Goal: Information Seeking & Learning: Learn about a topic

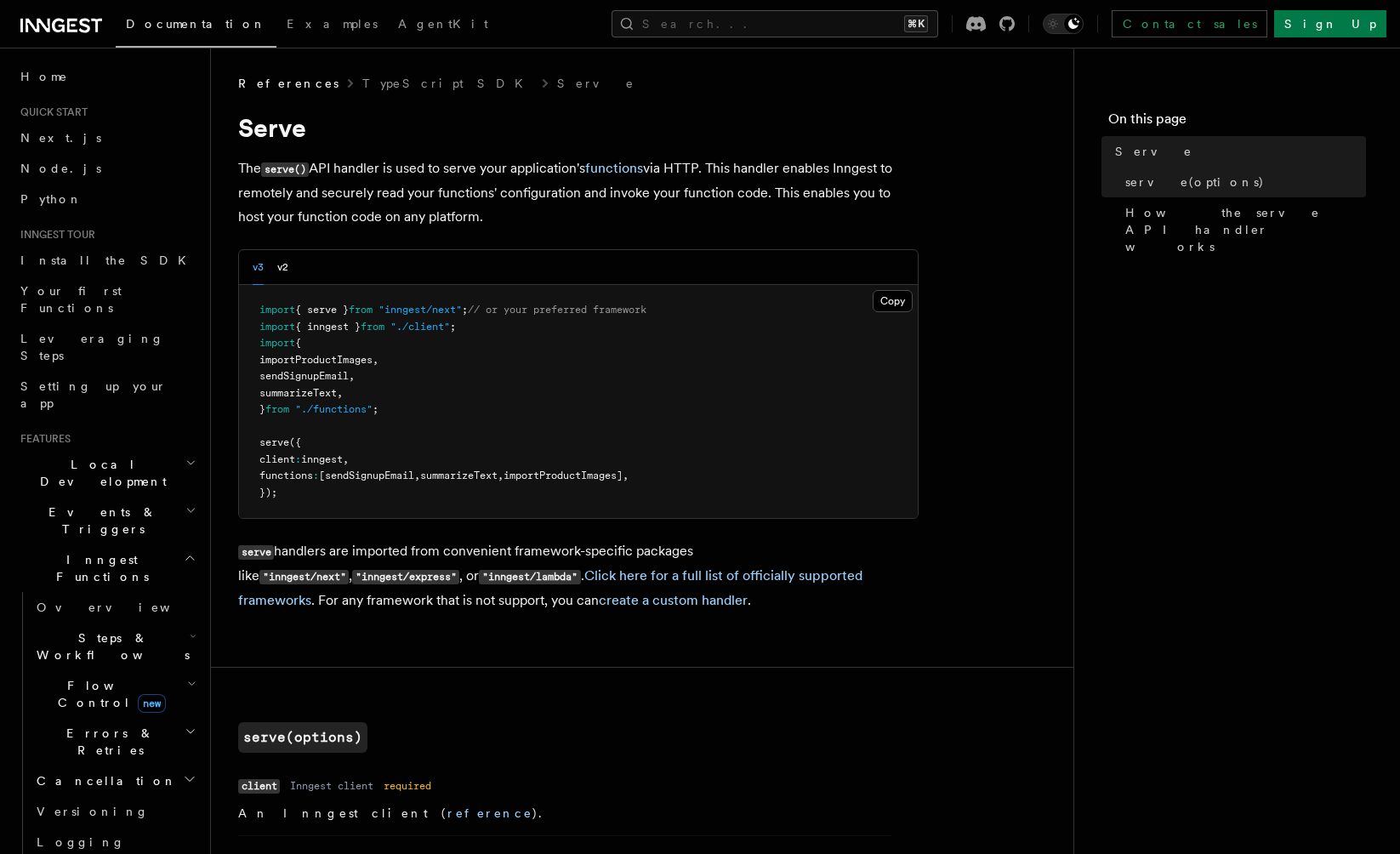
click at [914, 427] on pre "import { serve } from "inngest/next" ; // or your preferred framework import { …" at bounding box center [578, 401] width 679 height 233
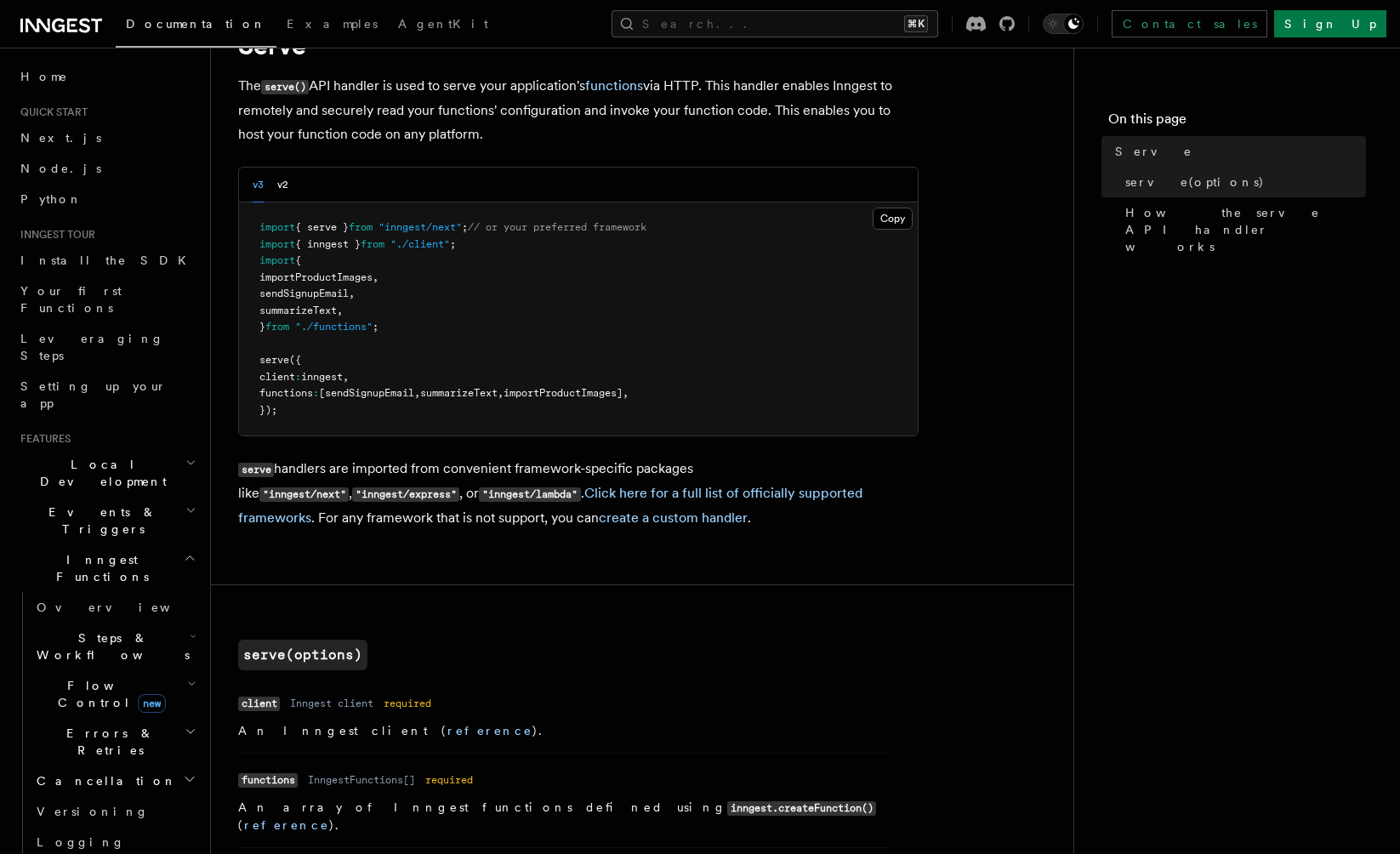
click at [103, 670] on h2 "Flow Control new" at bounding box center [114, 694] width 170 height 47
click at [99, 727] on span "Overview" at bounding box center [140, 733] width 176 height 13
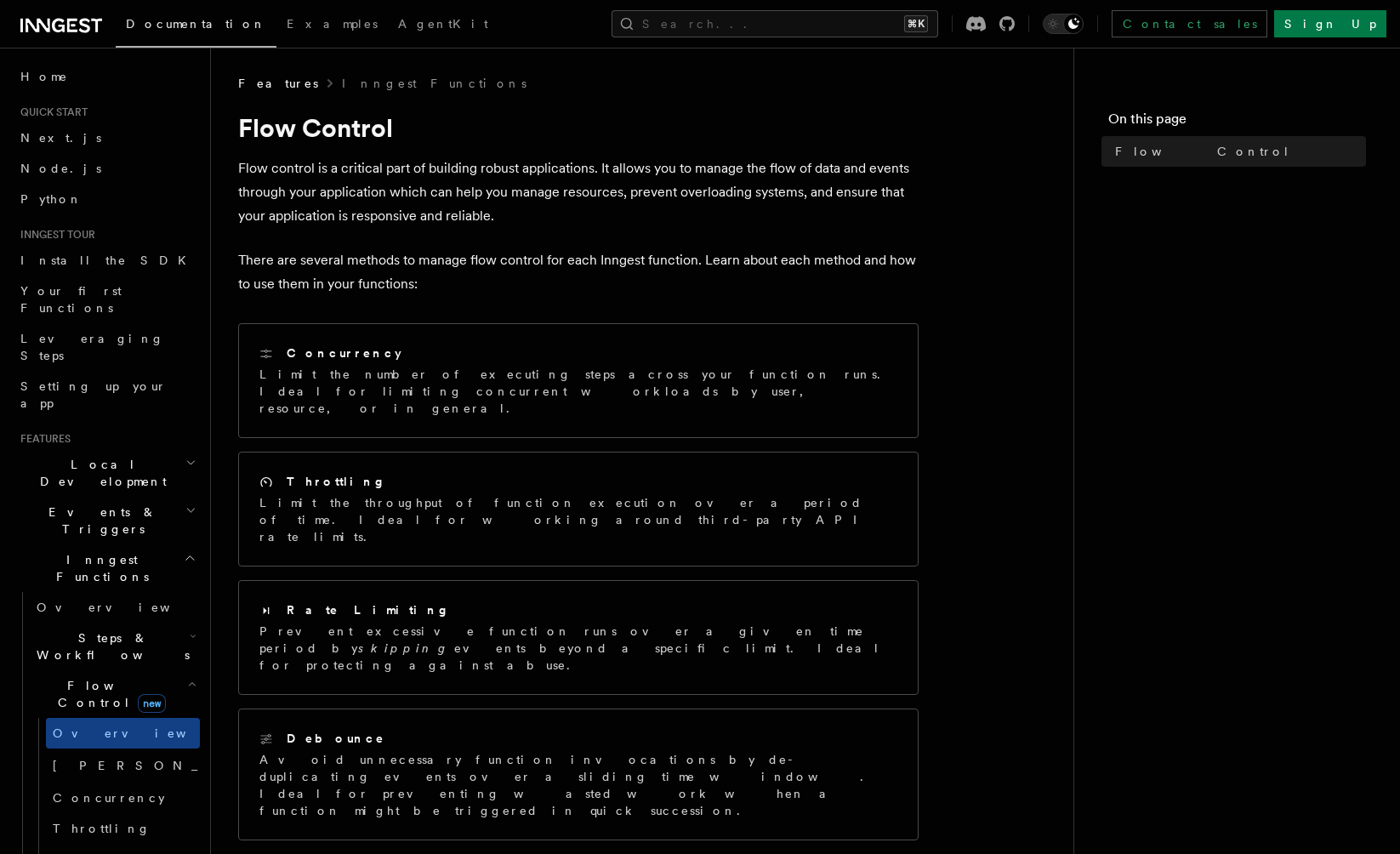
click at [87, 629] on span "Steps & Workflows" at bounding box center [109, 646] width 160 height 34
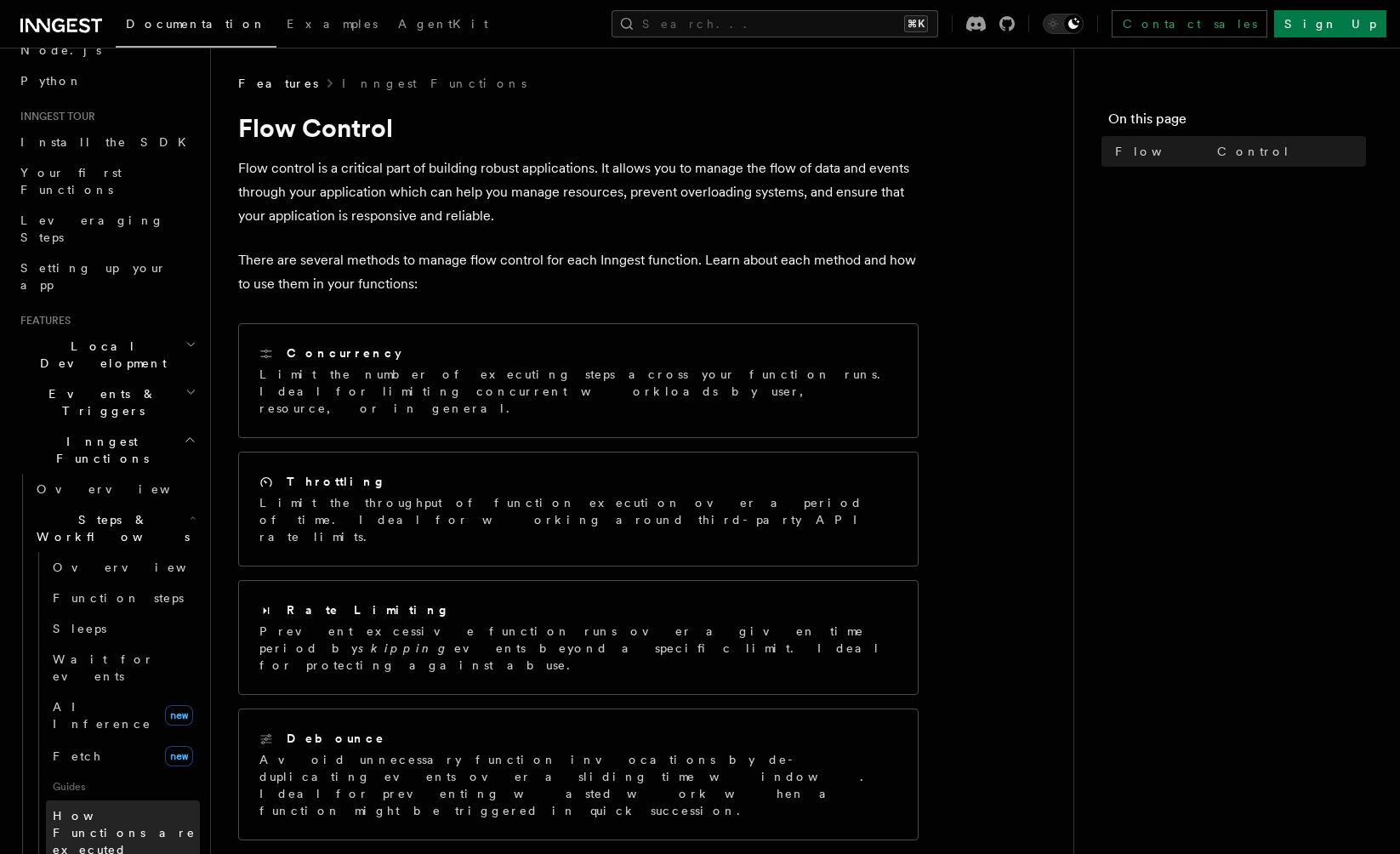
scroll to position [218, 0]
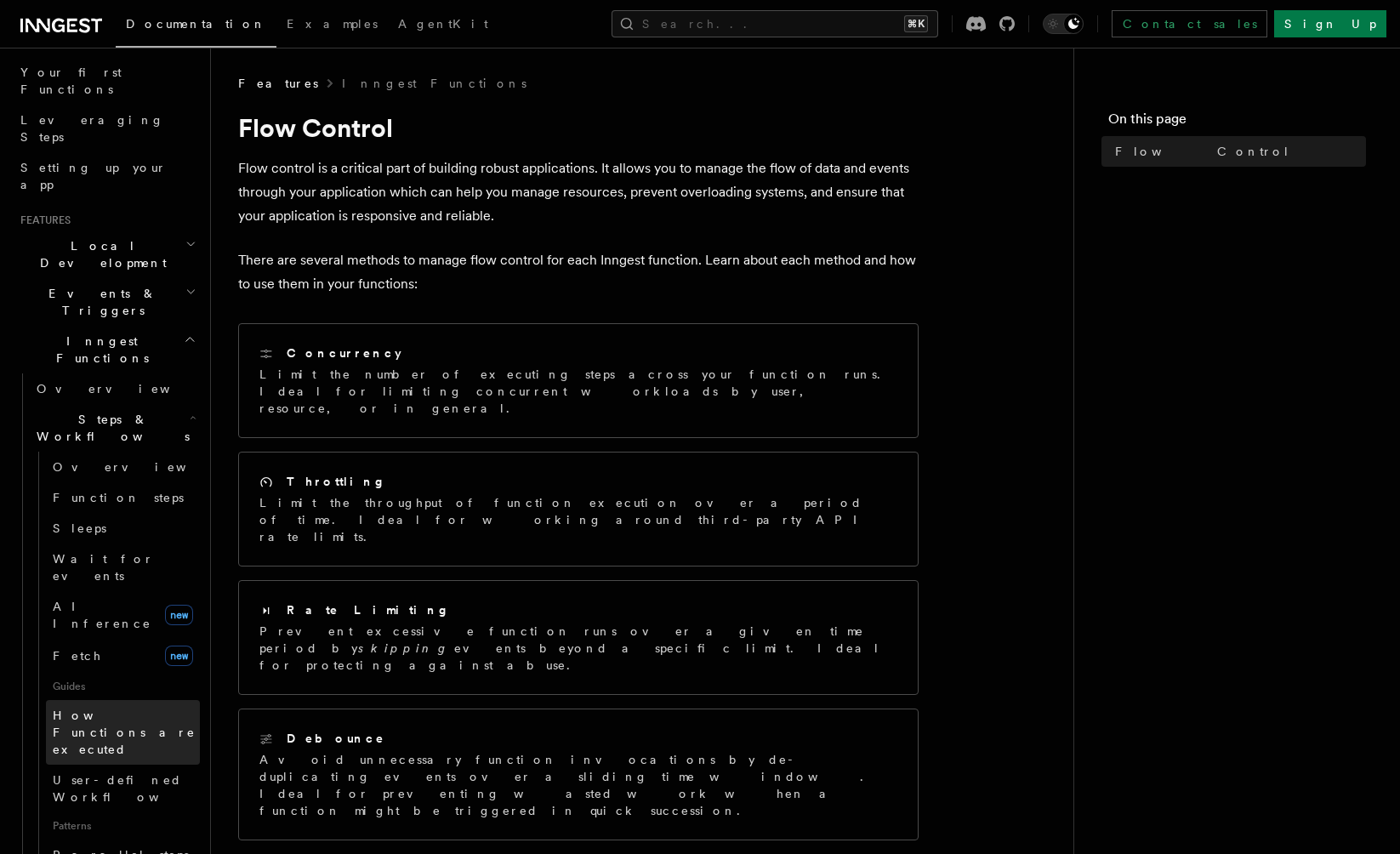
click at [127, 707] on span "How Functions are executed" at bounding box center [126, 732] width 147 height 51
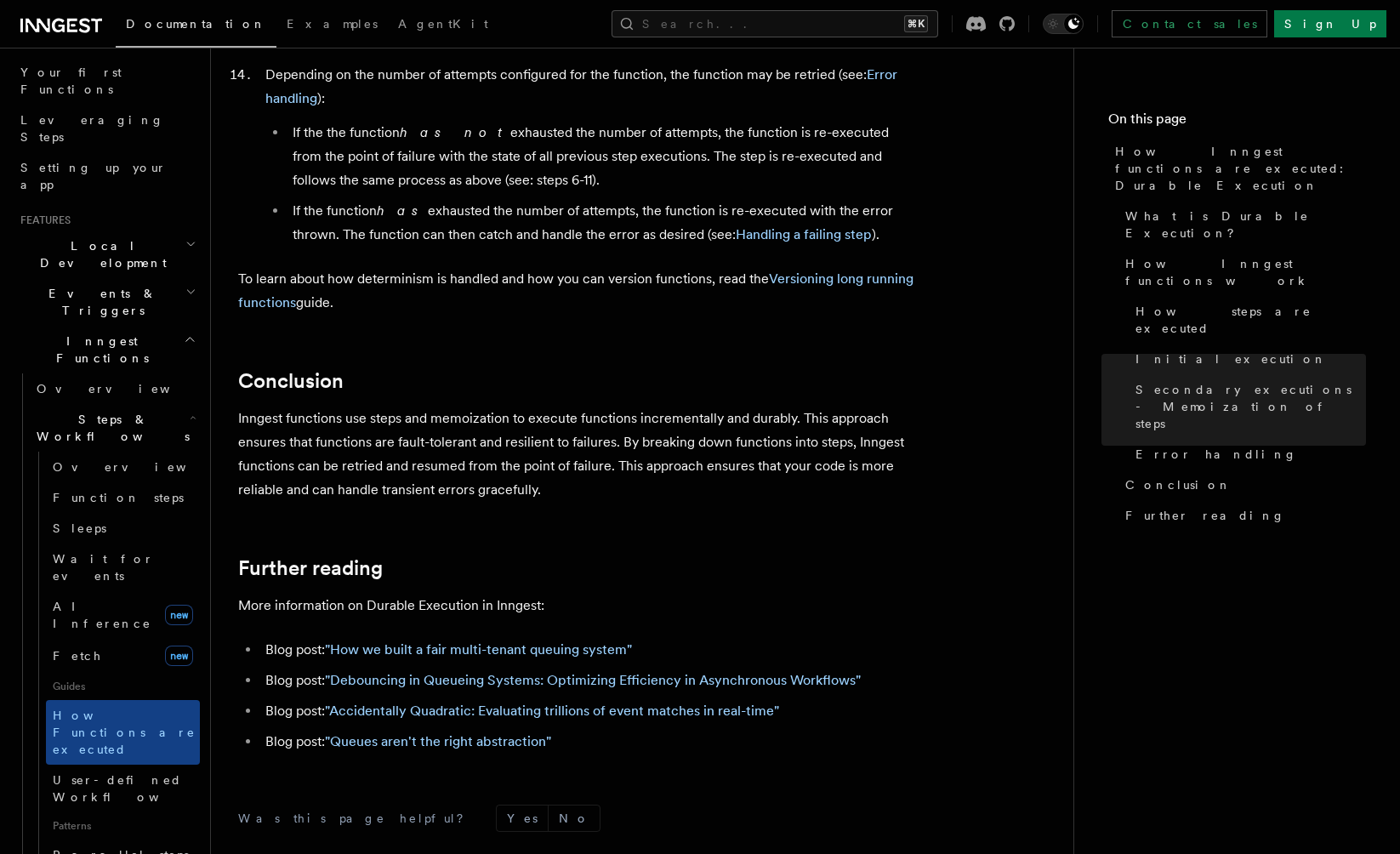
scroll to position [3020, 0]
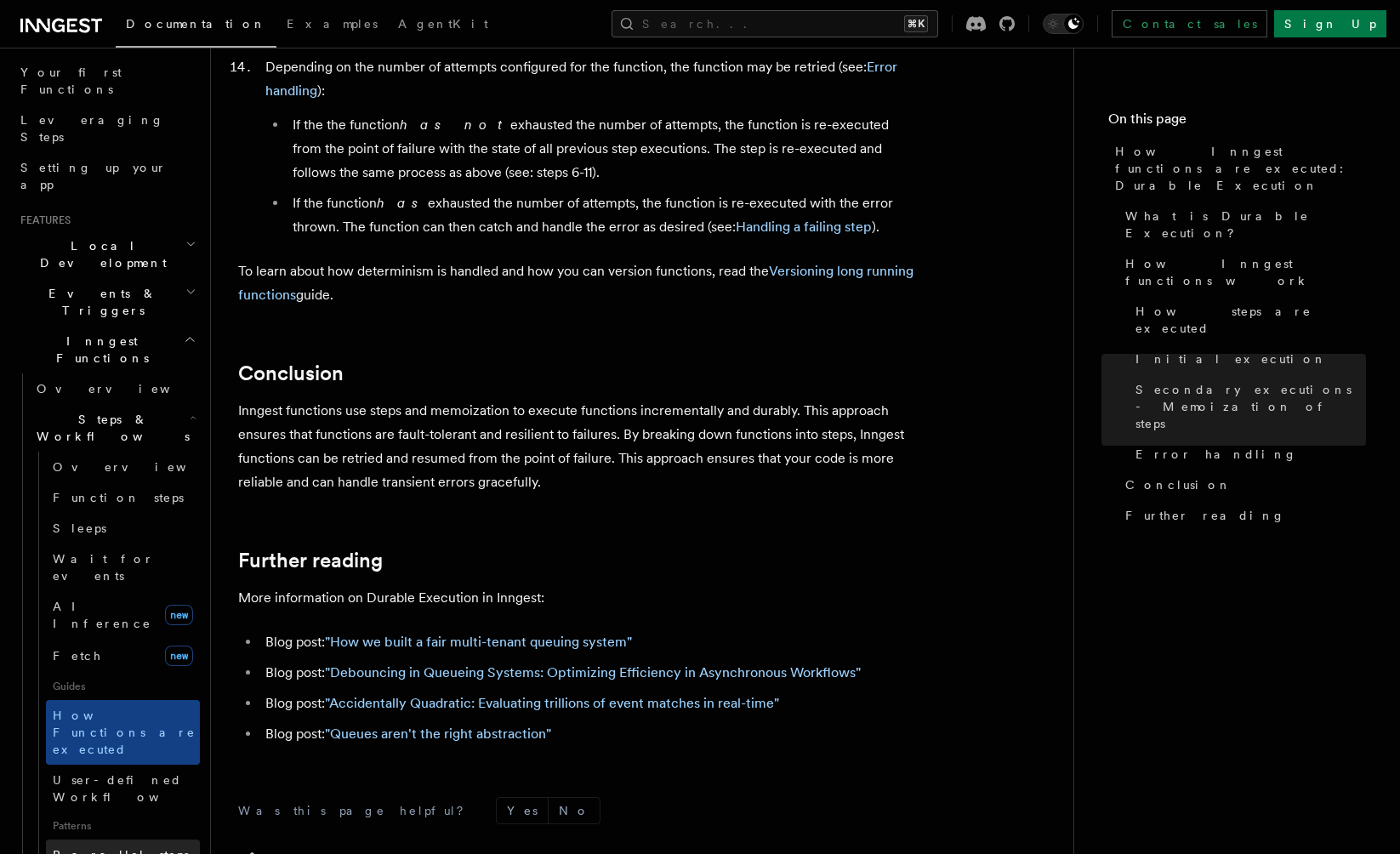
click at [127, 840] on link "Parallel steps" at bounding box center [123, 855] width 154 height 30
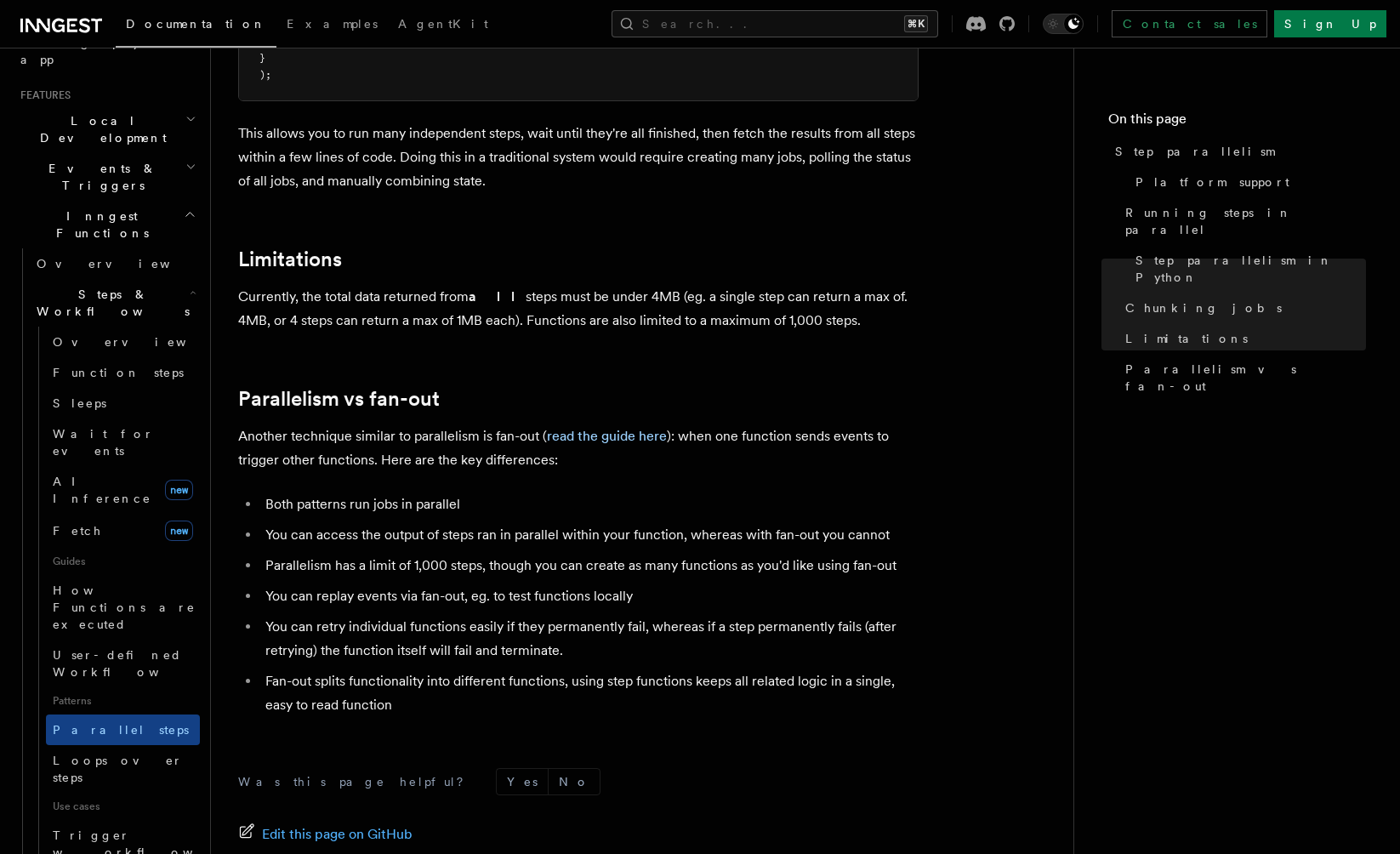
scroll to position [426, 0]
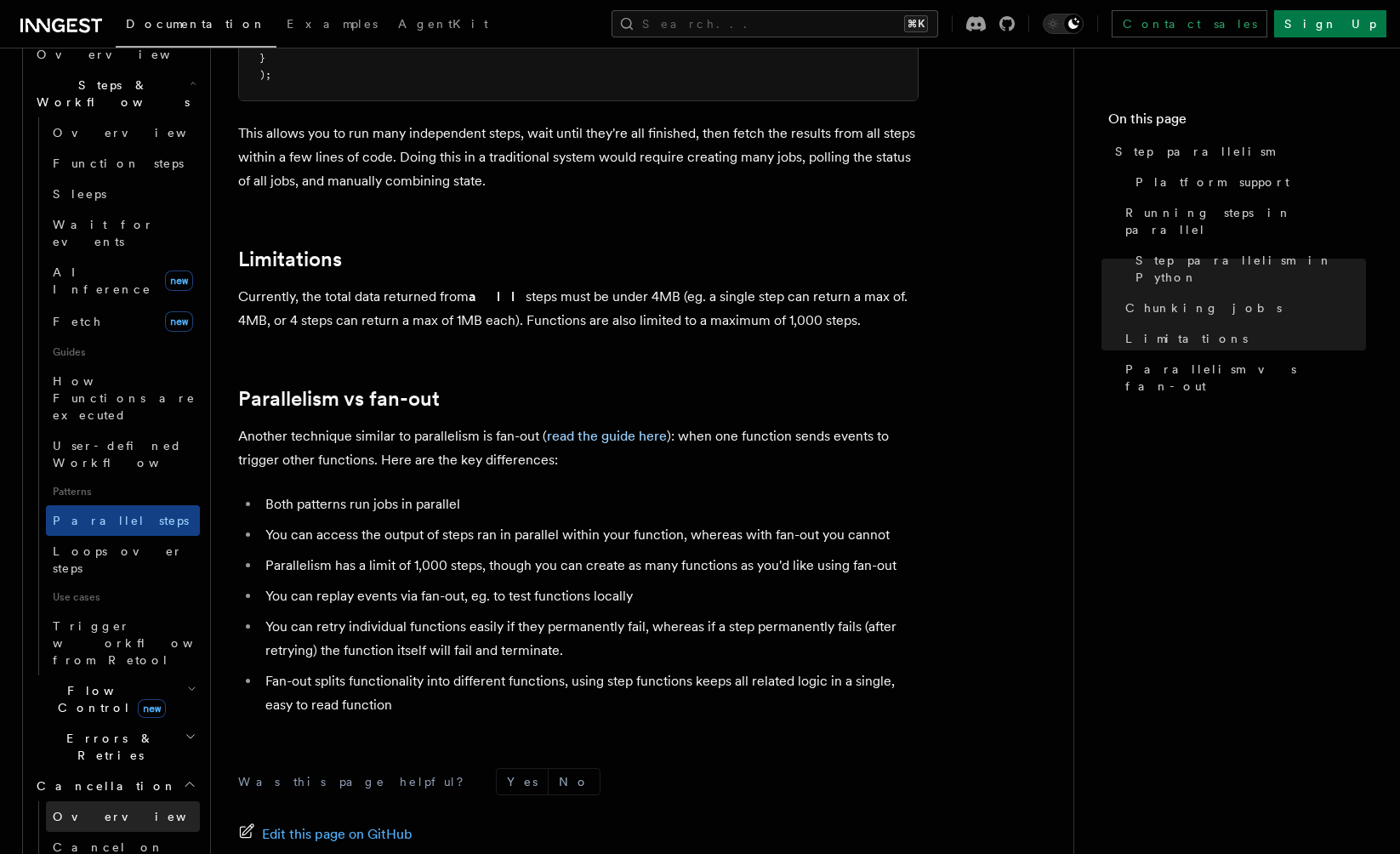
scroll to position [558, 0]
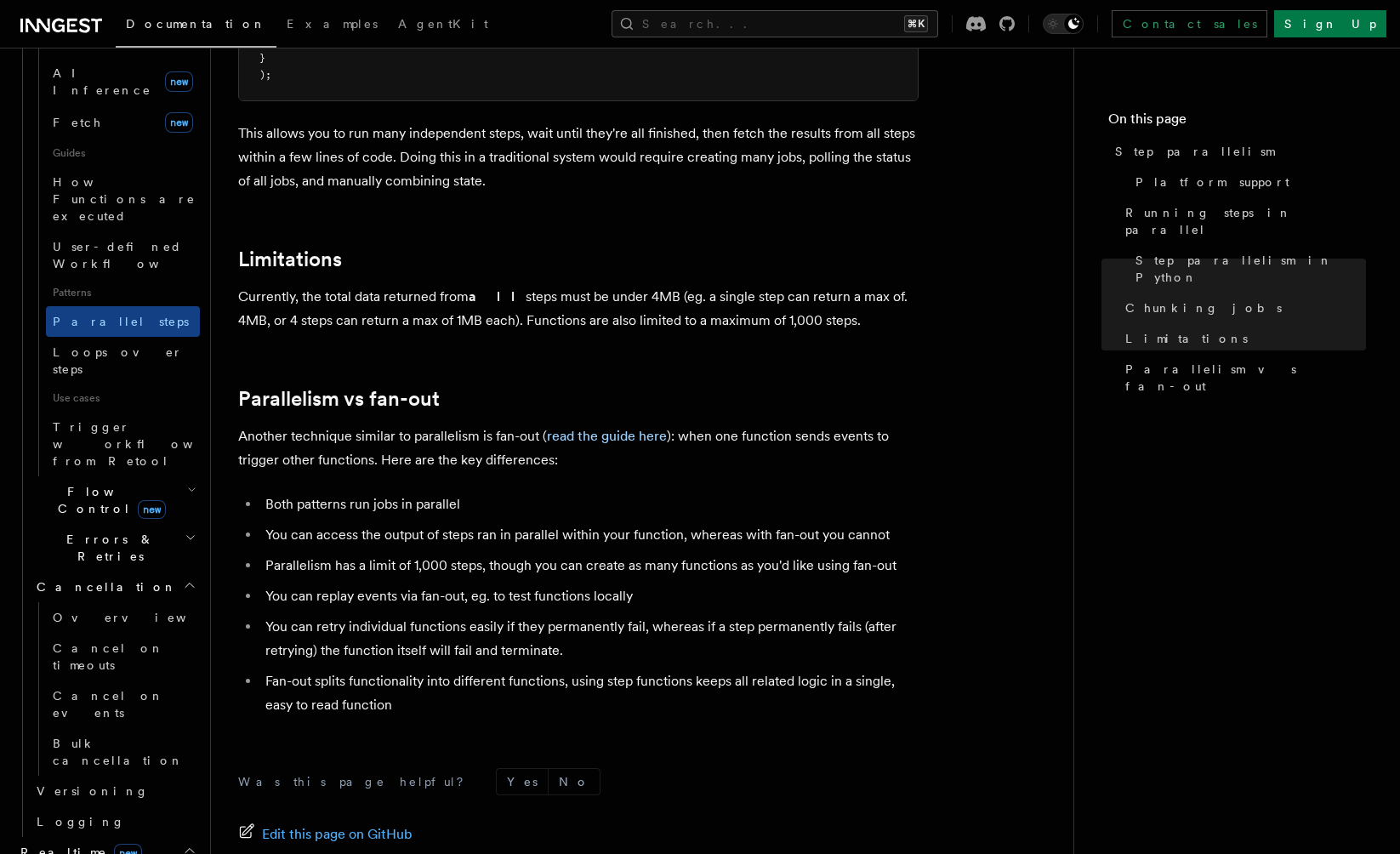
scroll to position [760, 0]
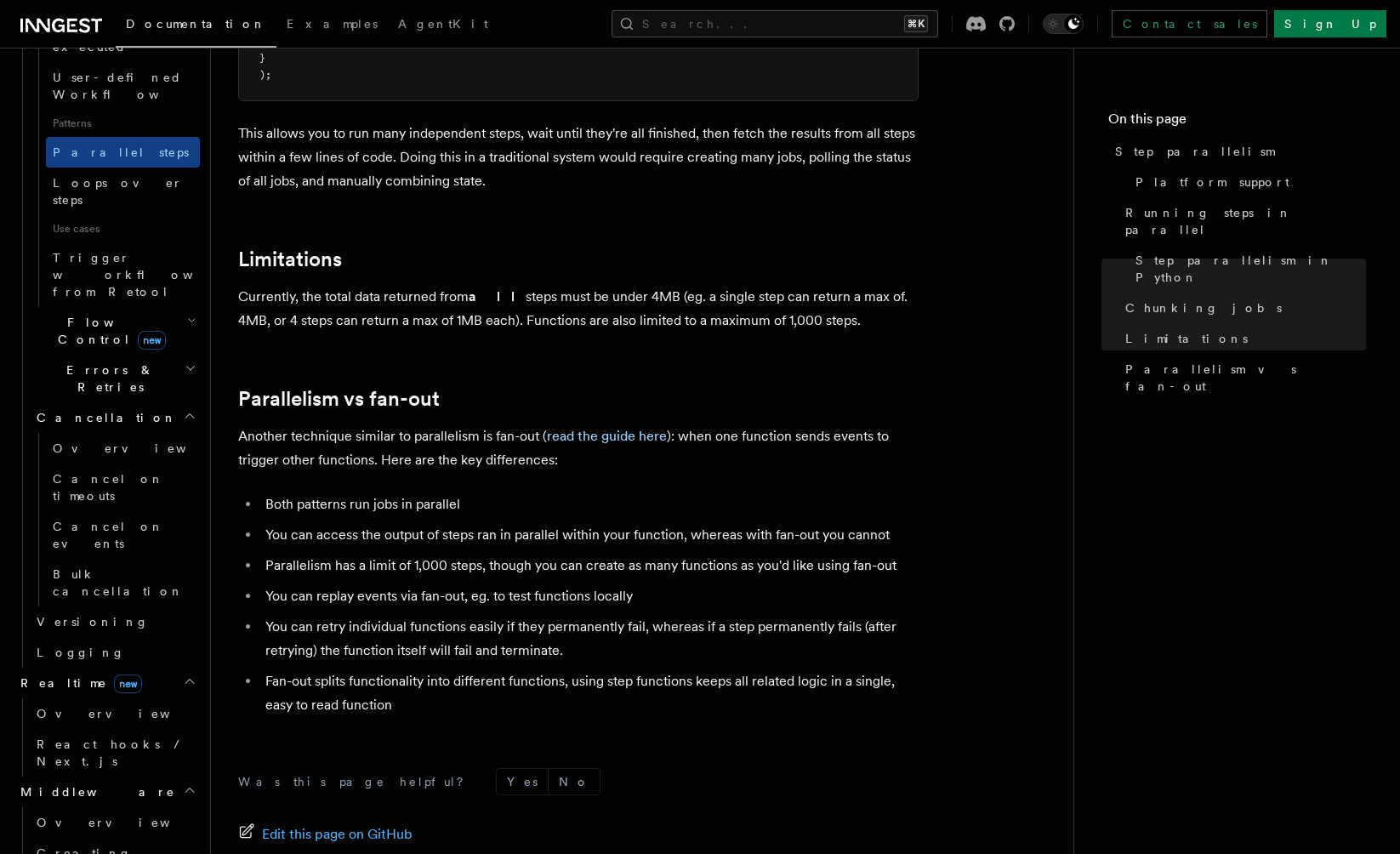
scroll to position [924, 0]
click at [92, 806] on link "Overview" at bounding box center [114, 821] width 170 height 30
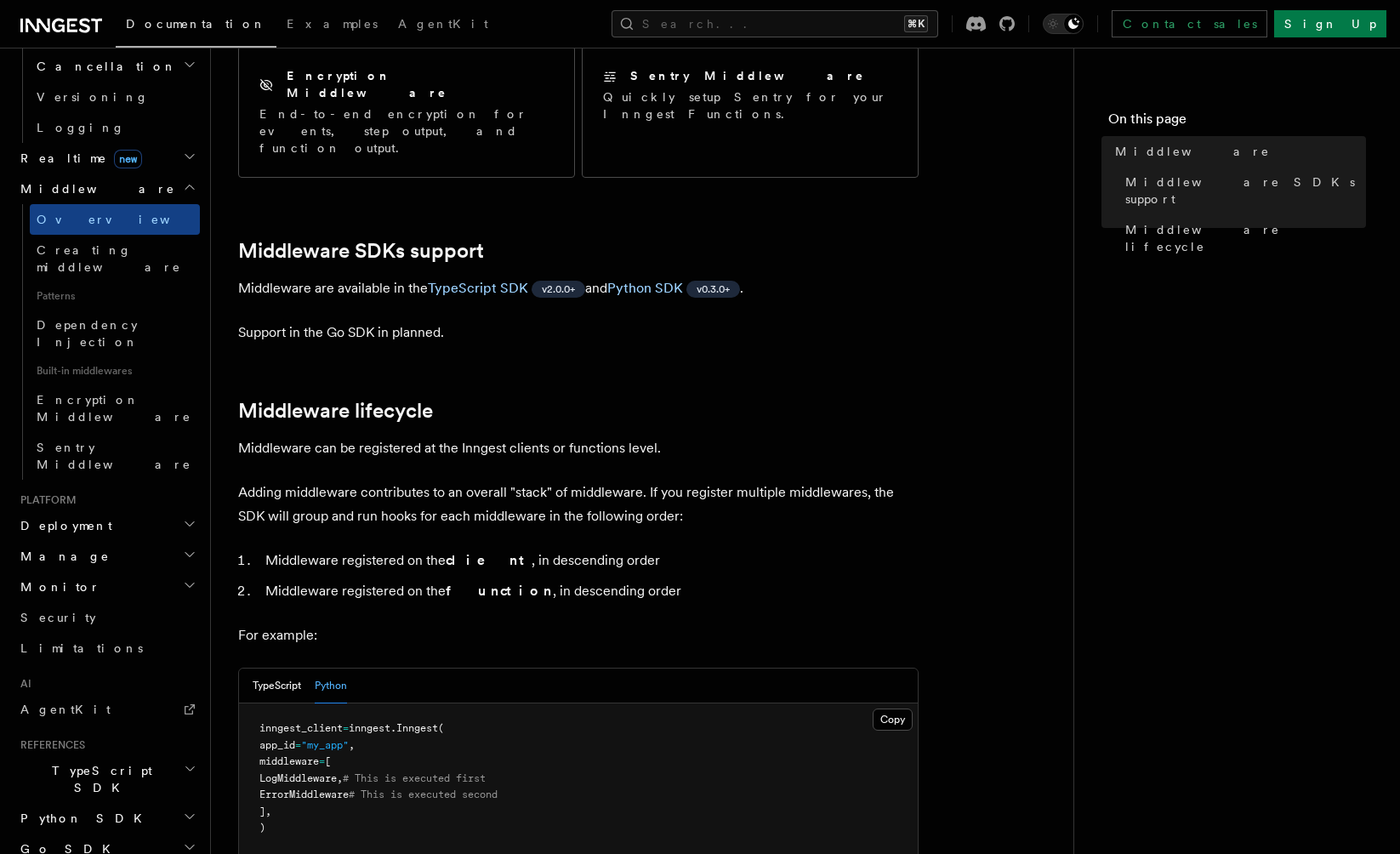
scroll to position [360, 0]
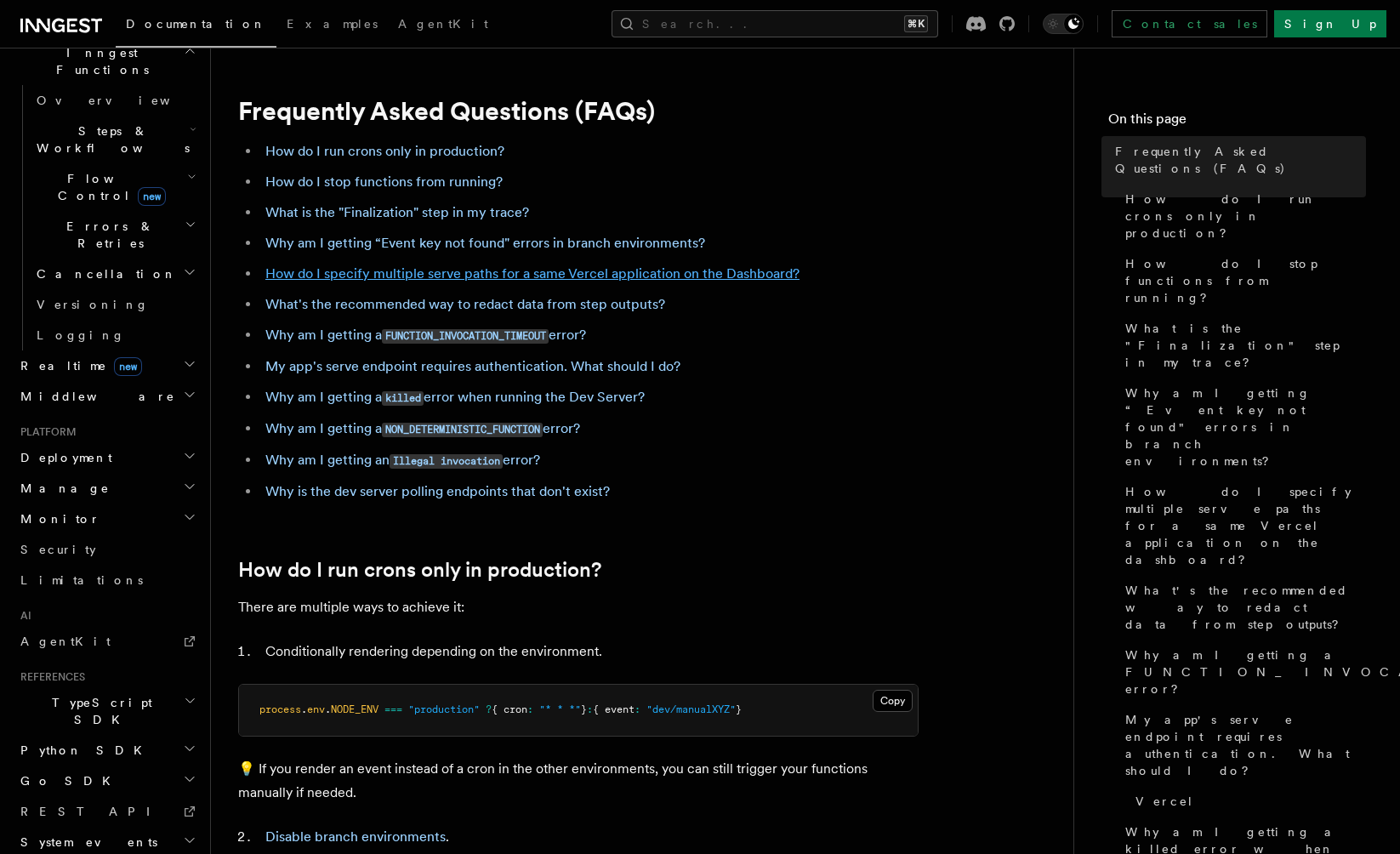
click at [741, 280] on link "How do I specify multiple serve paths for a same Vercel application on the Dash…" at bounding box center [532, 274] width 534 height 16
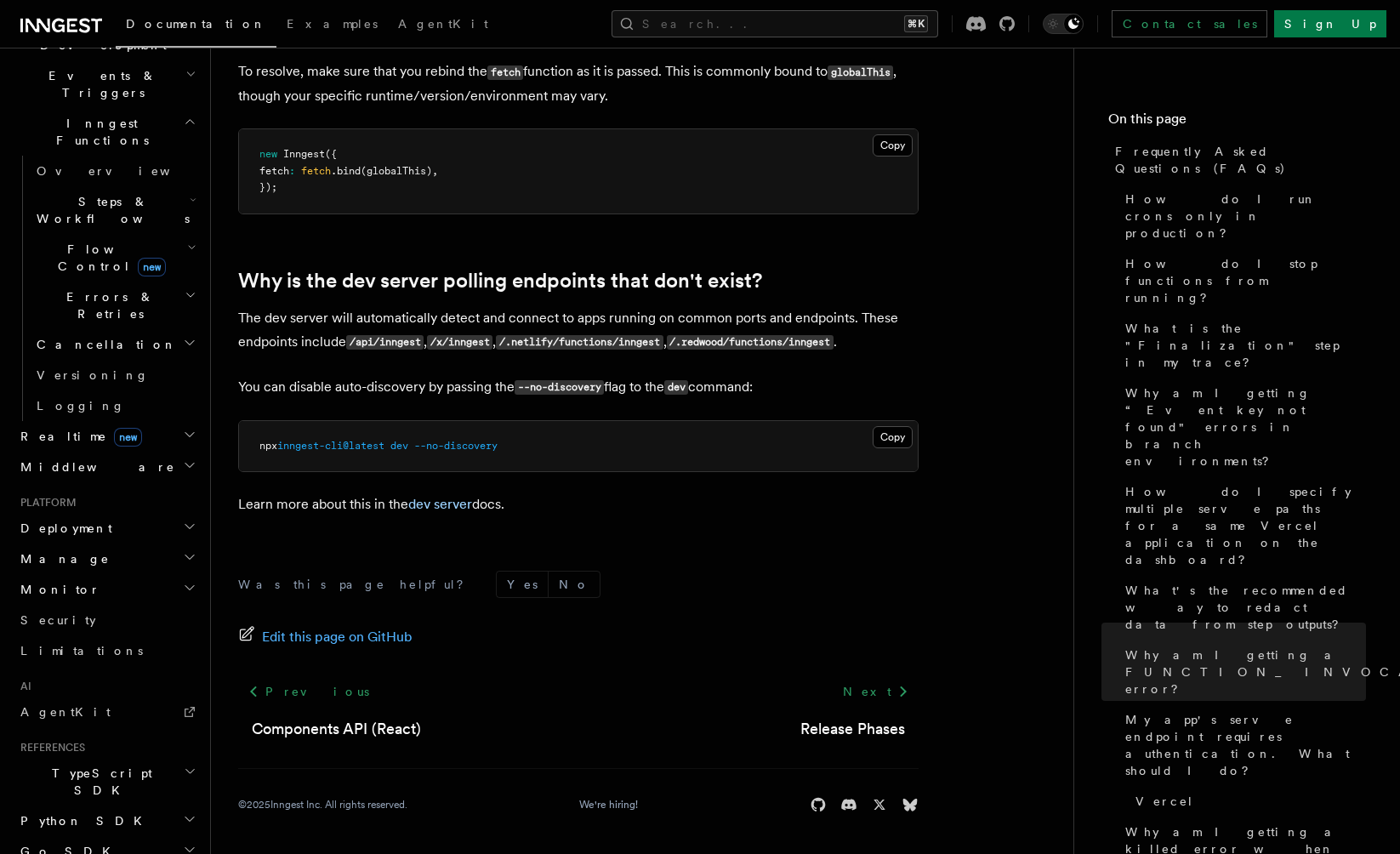
scroll to position [423, 0]
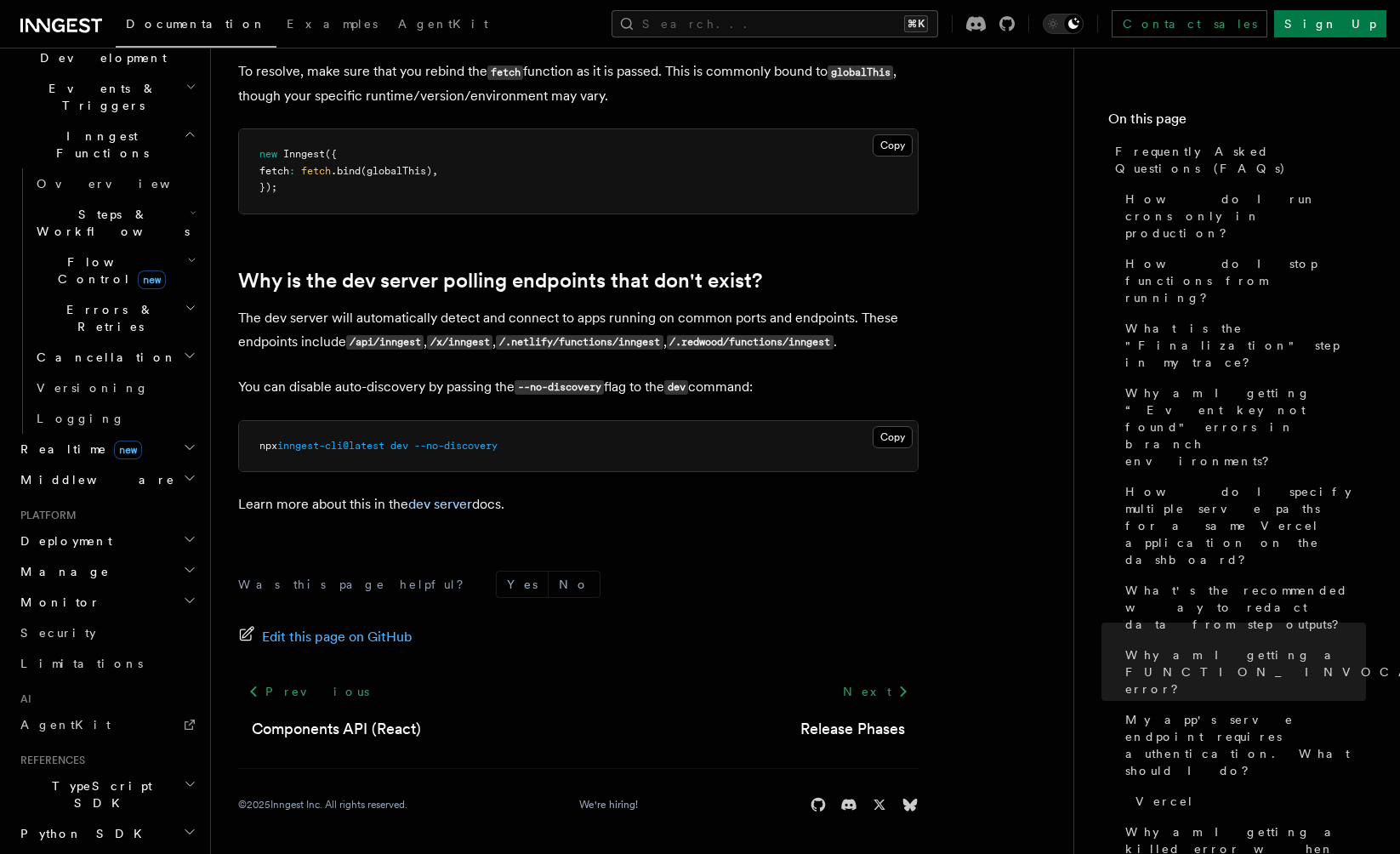
click at [134, 526] on h2 "Deployment" at bounding box center [106, 541] width 186 height 30
click at [109, 734] on span "Cloud Providers Setup" at bounding box center [109, 759] width 159 height 51
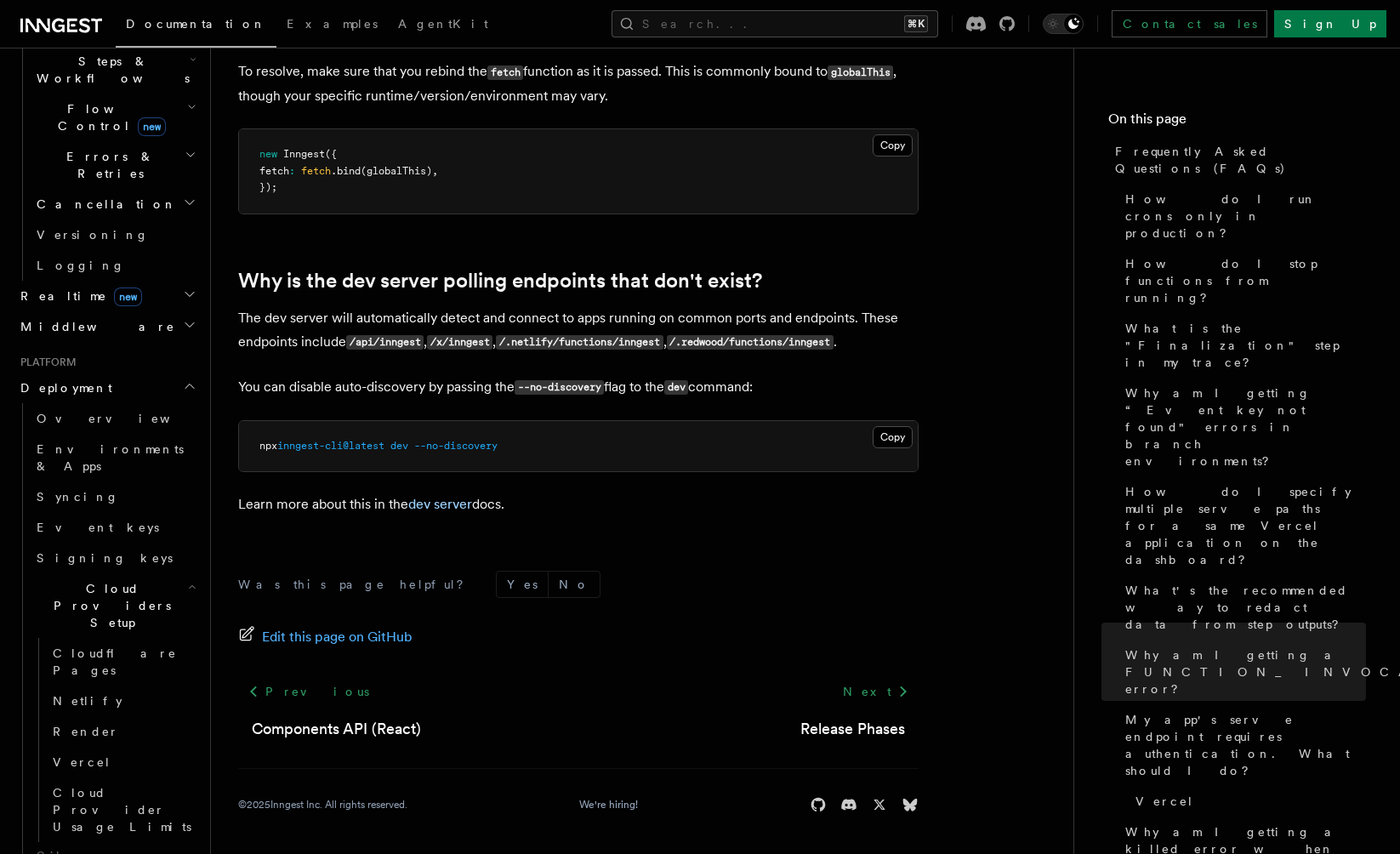
scroll to position [610, 0]
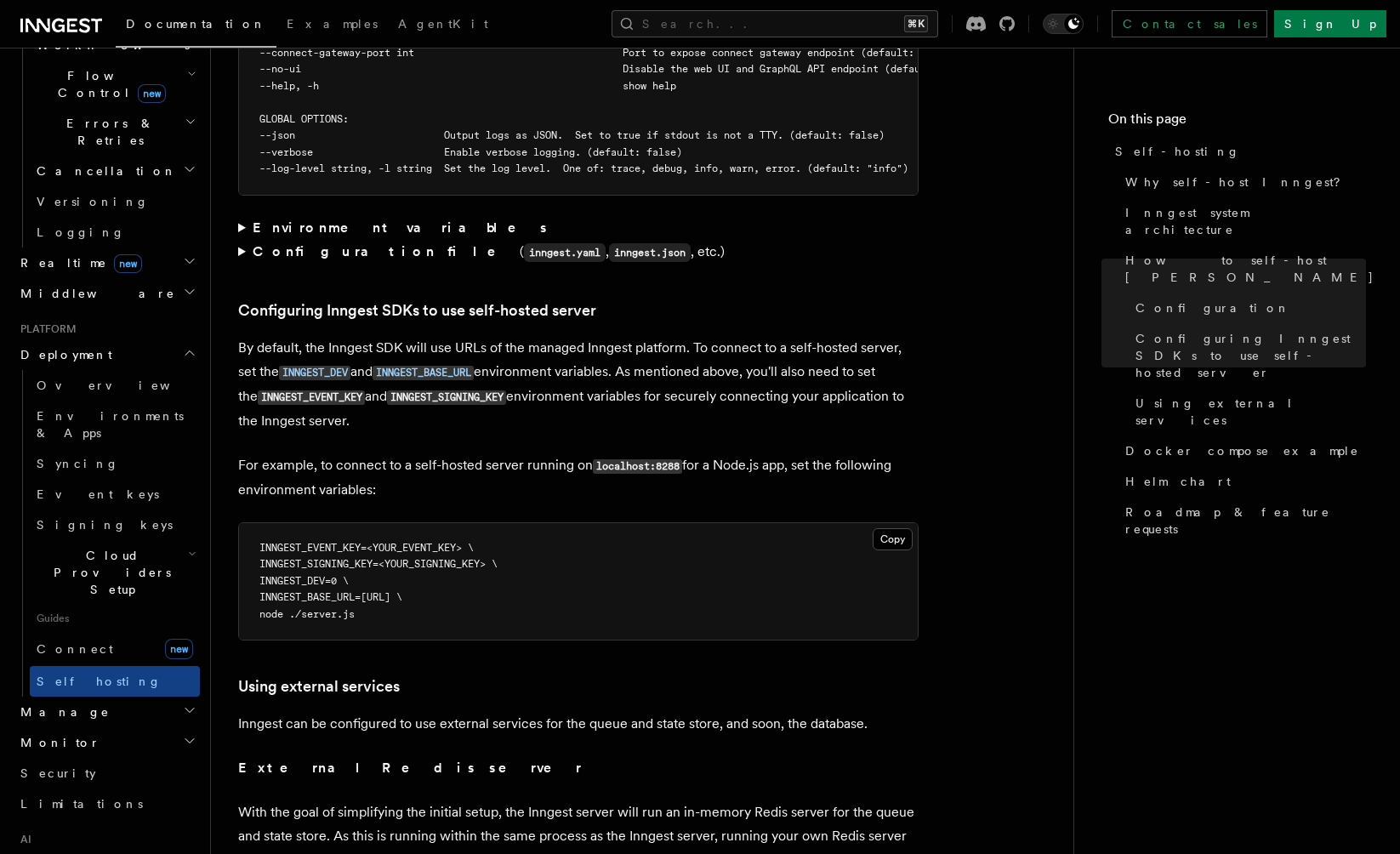
scroll to position [3450, 0]
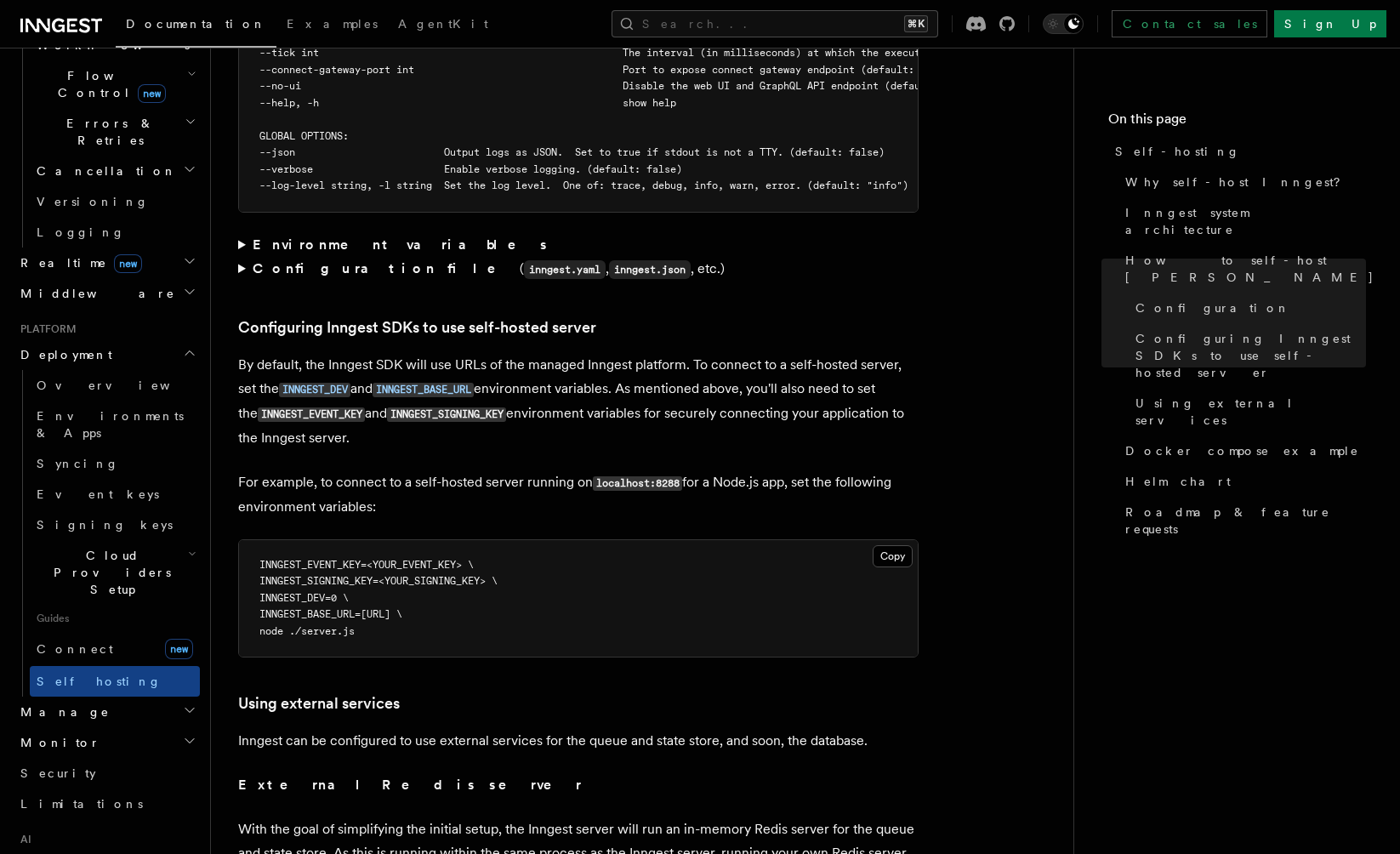
click at [249, 257] on summary "Configuration file ( inngest.yaml , inngest.json , etc.)" at bounding box center [578, 269] width 681 height 25
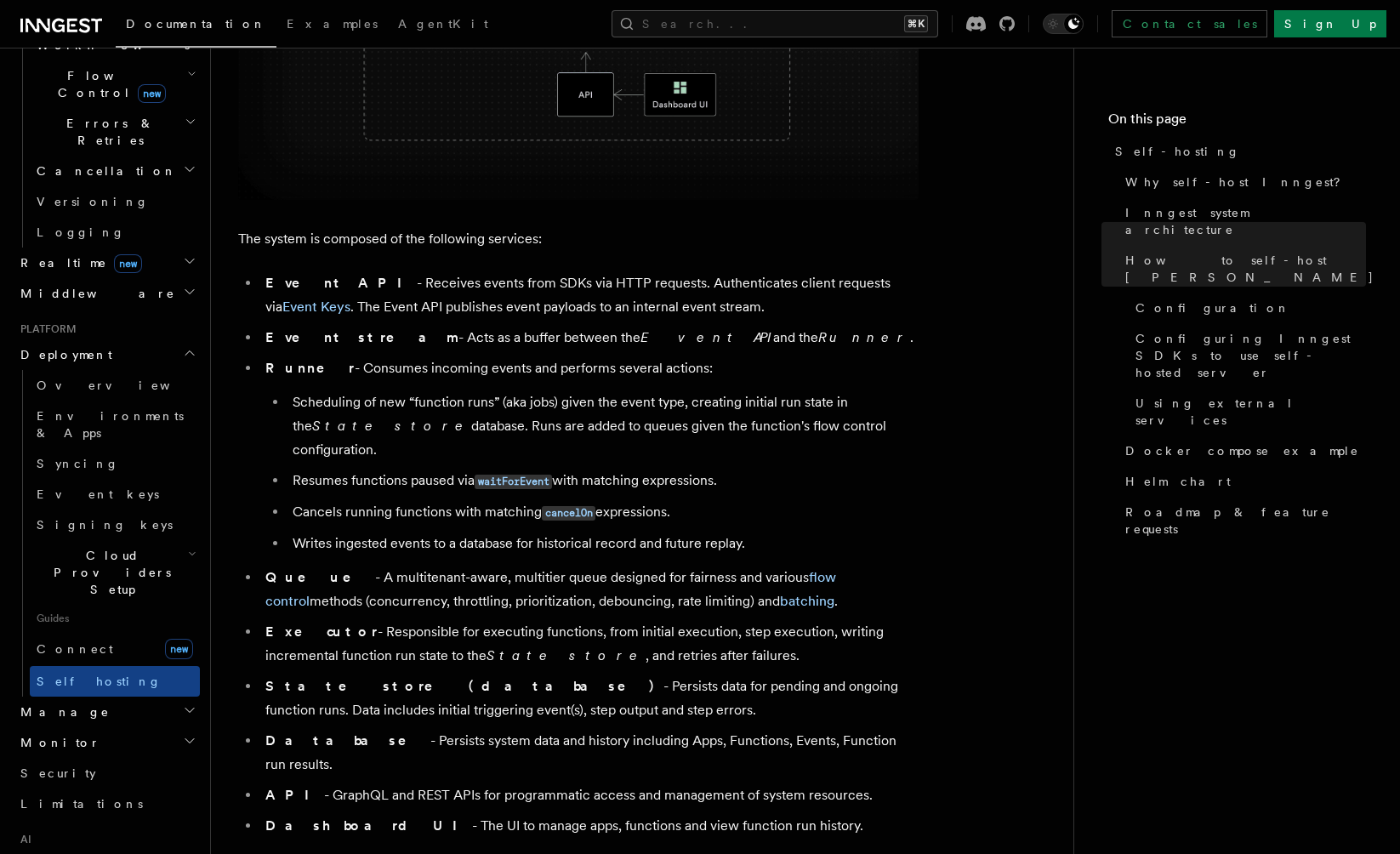
scroll to position [0, 0]
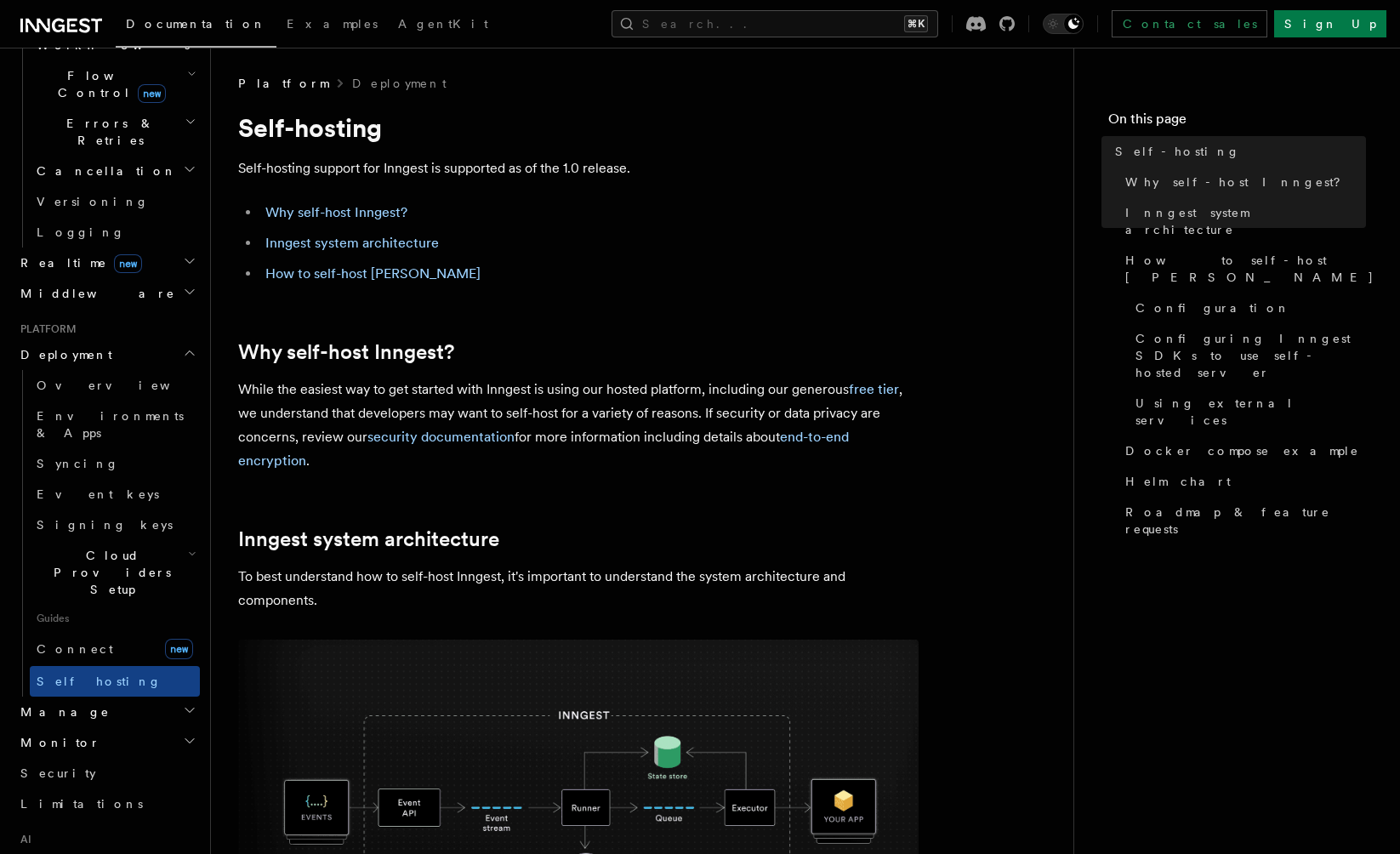
click at [108, 547] on span "Cloud Providers Setup" at bounding box center [109, 572] width 159 height 51
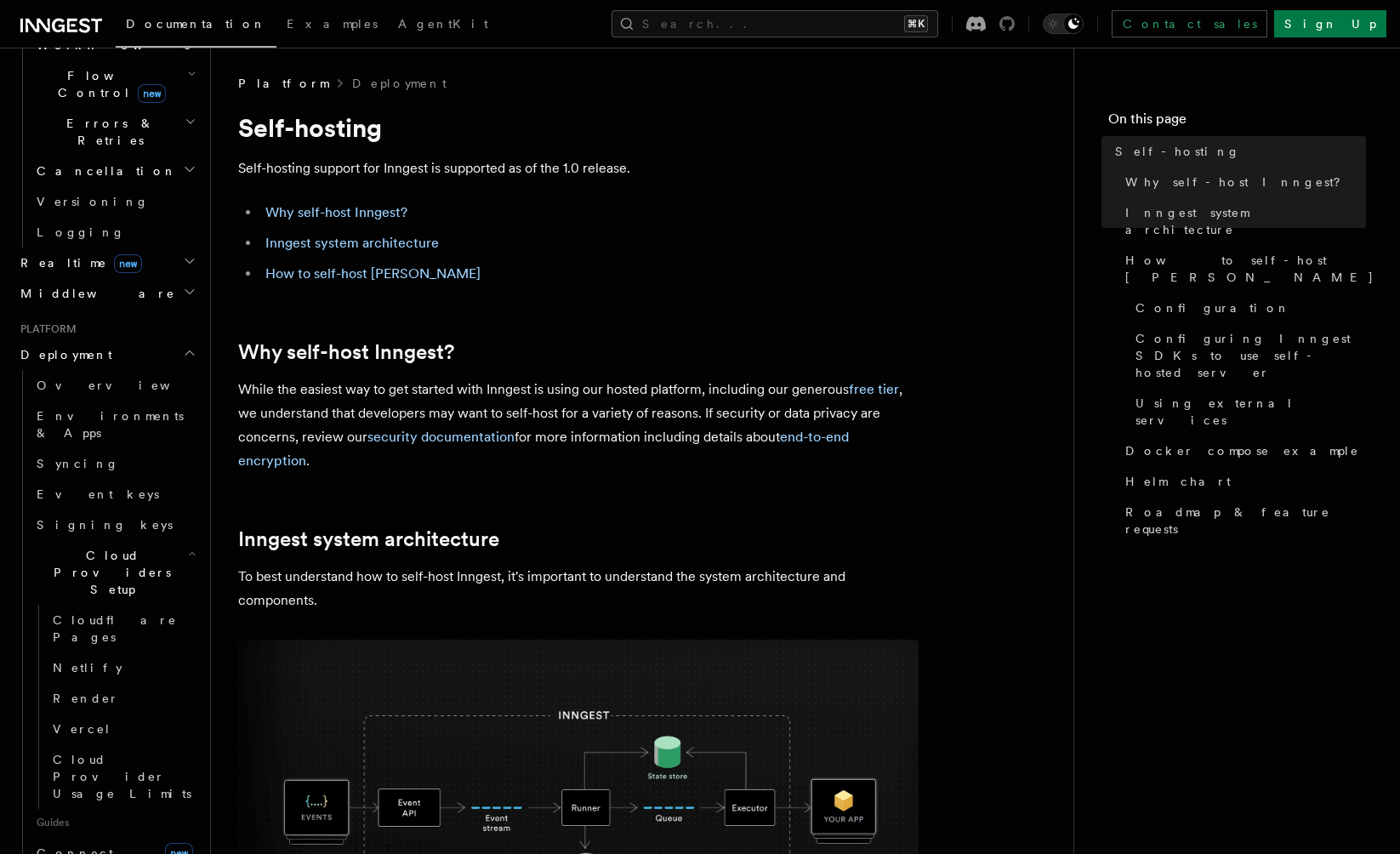
click at [1015, 18] on icon at bounding box center [1006, 23] width 15 height 15
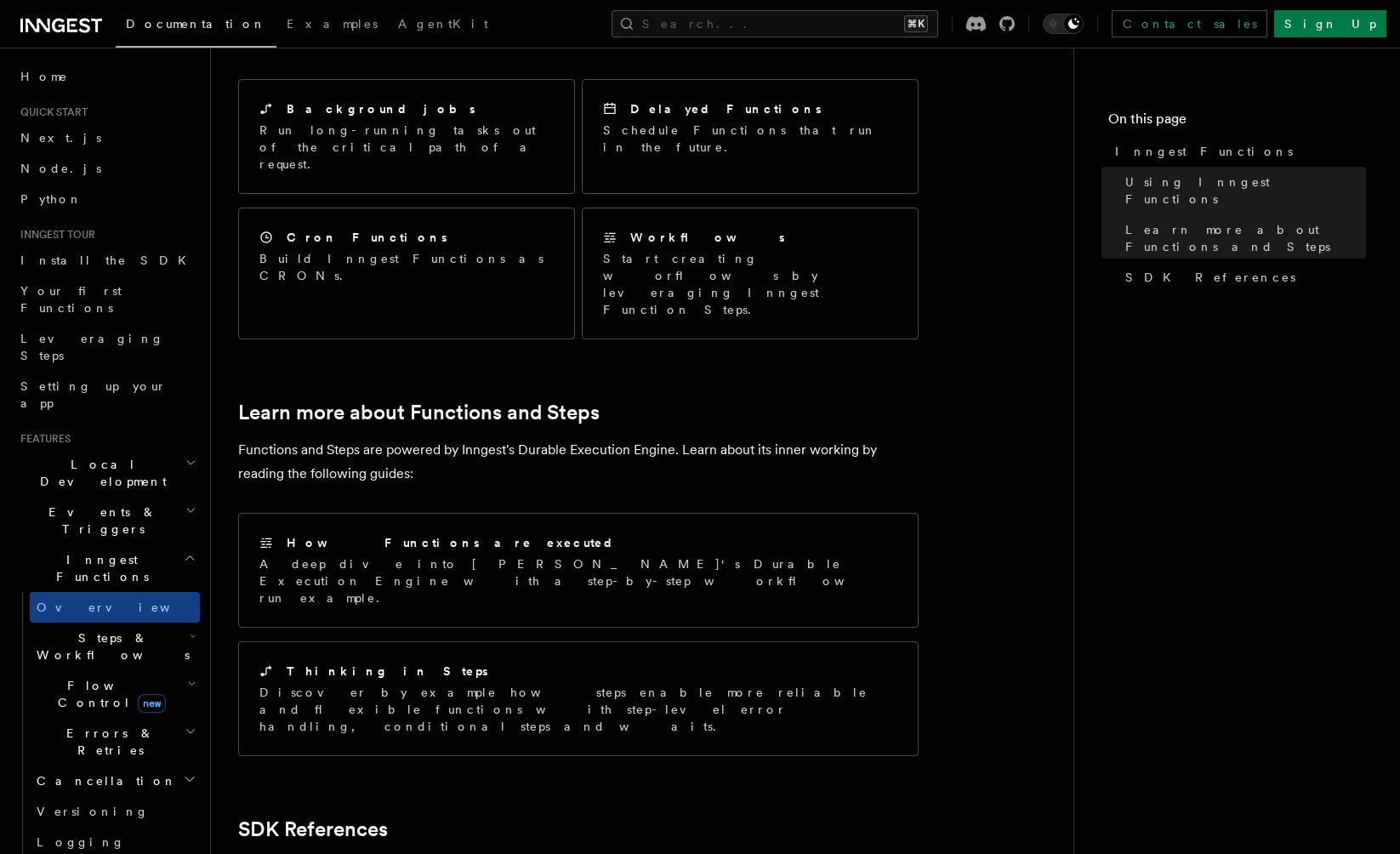
scroll to position [870, 0]
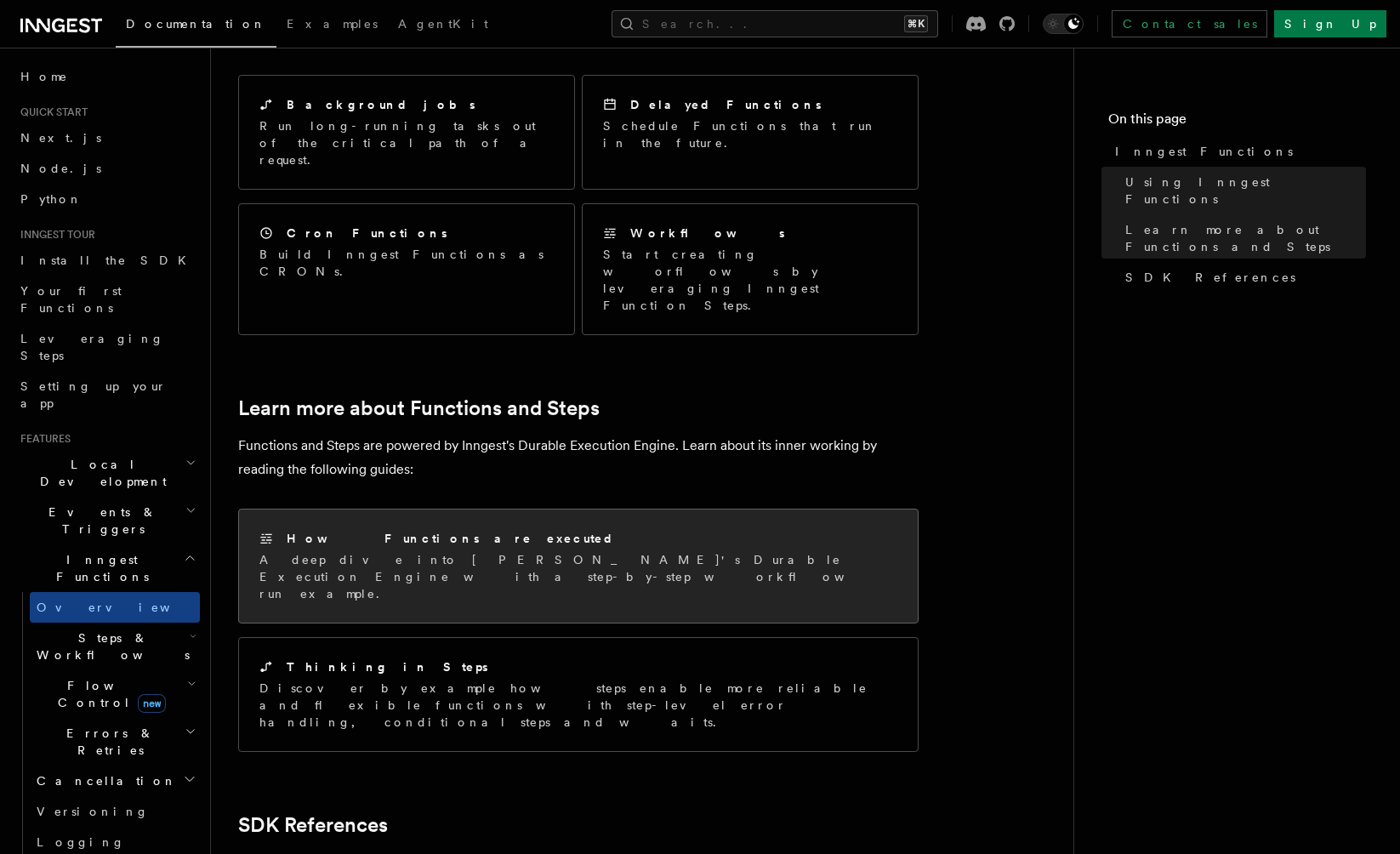
click at [835, 510] on div "How Functions are executed A deep dive into Inngest's Durable Execution Engine …" at bounding box center [578, 566] width 679 height 113
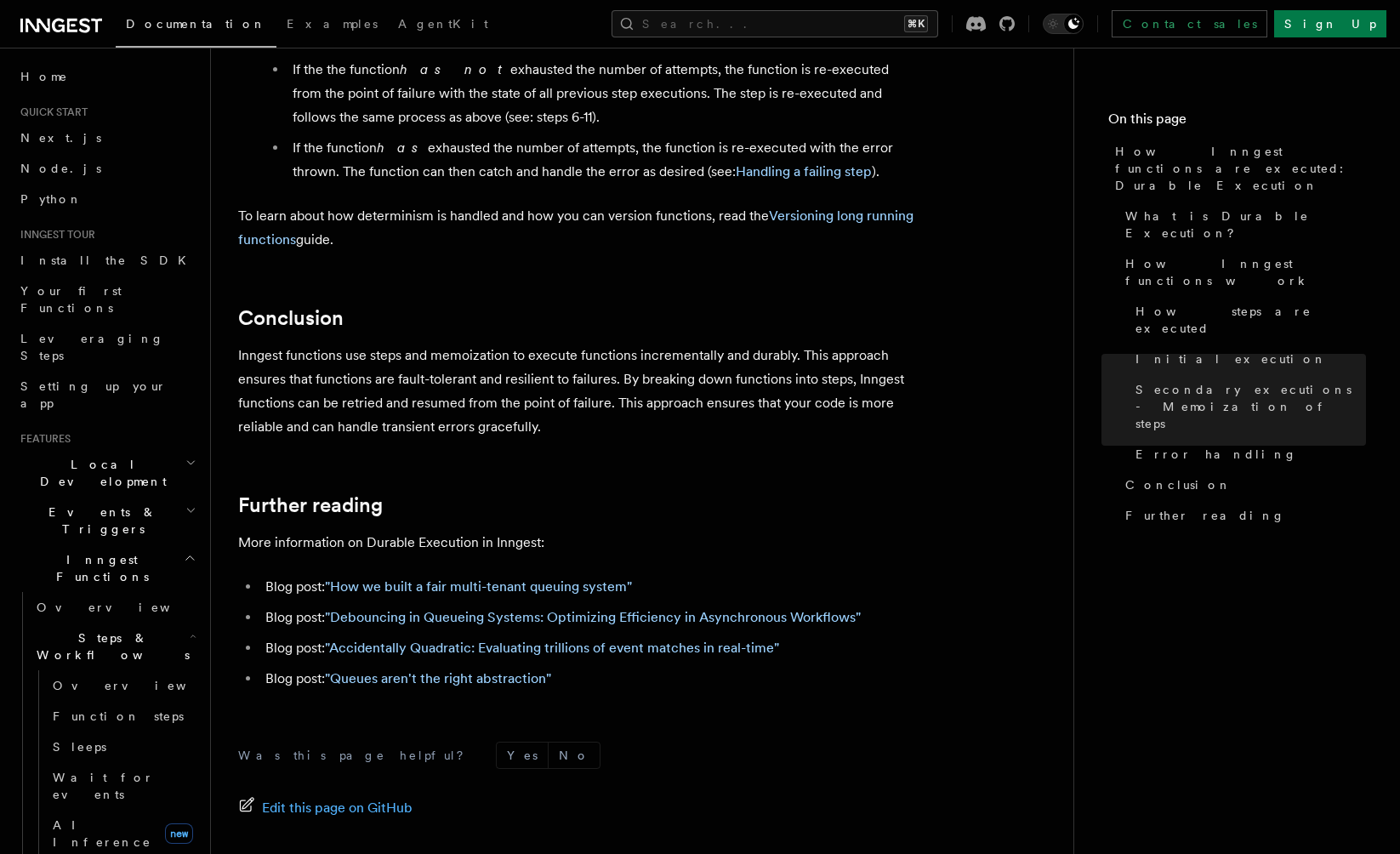
scroll to position [3092, 0]
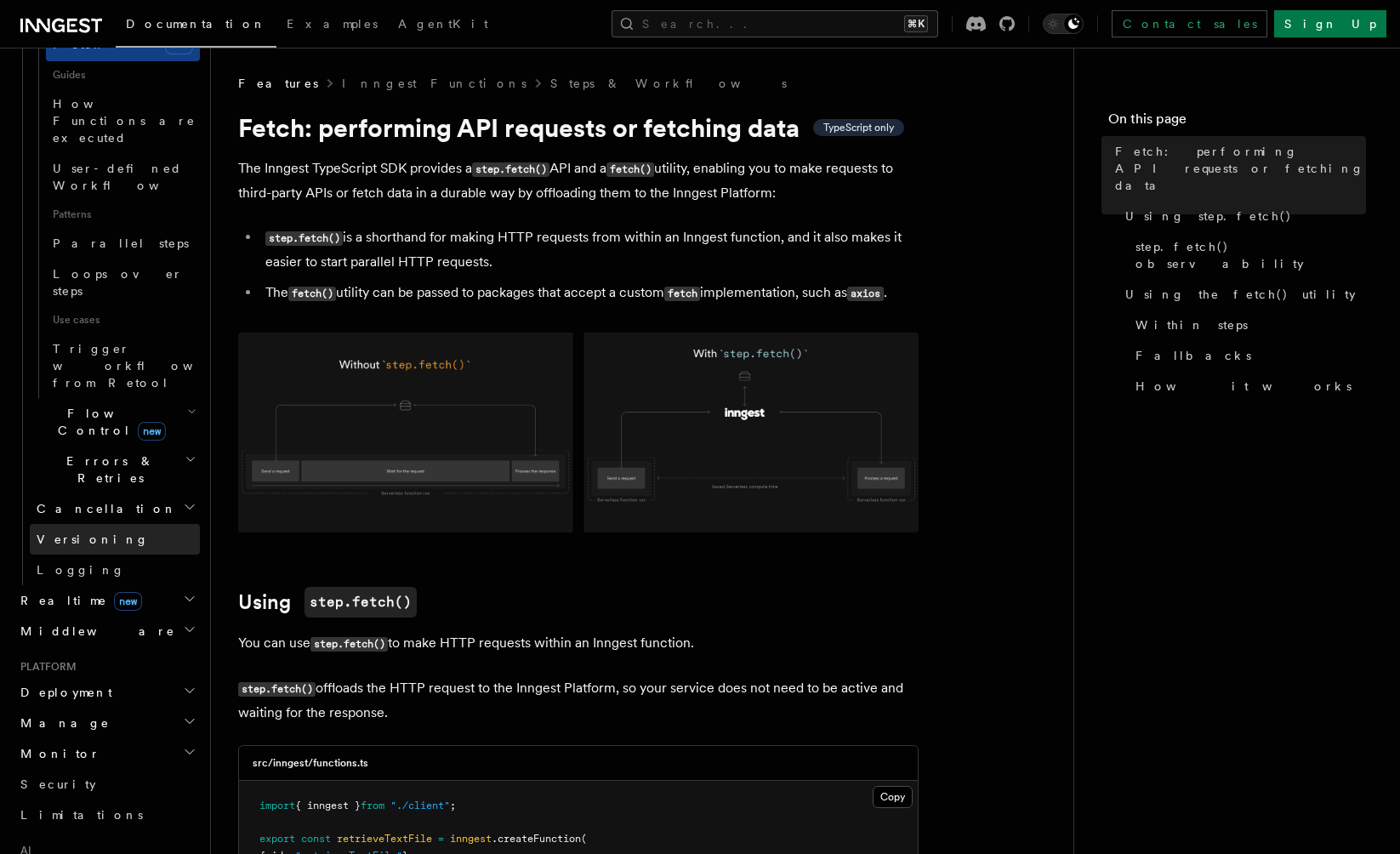
scroll to position [846, 0]
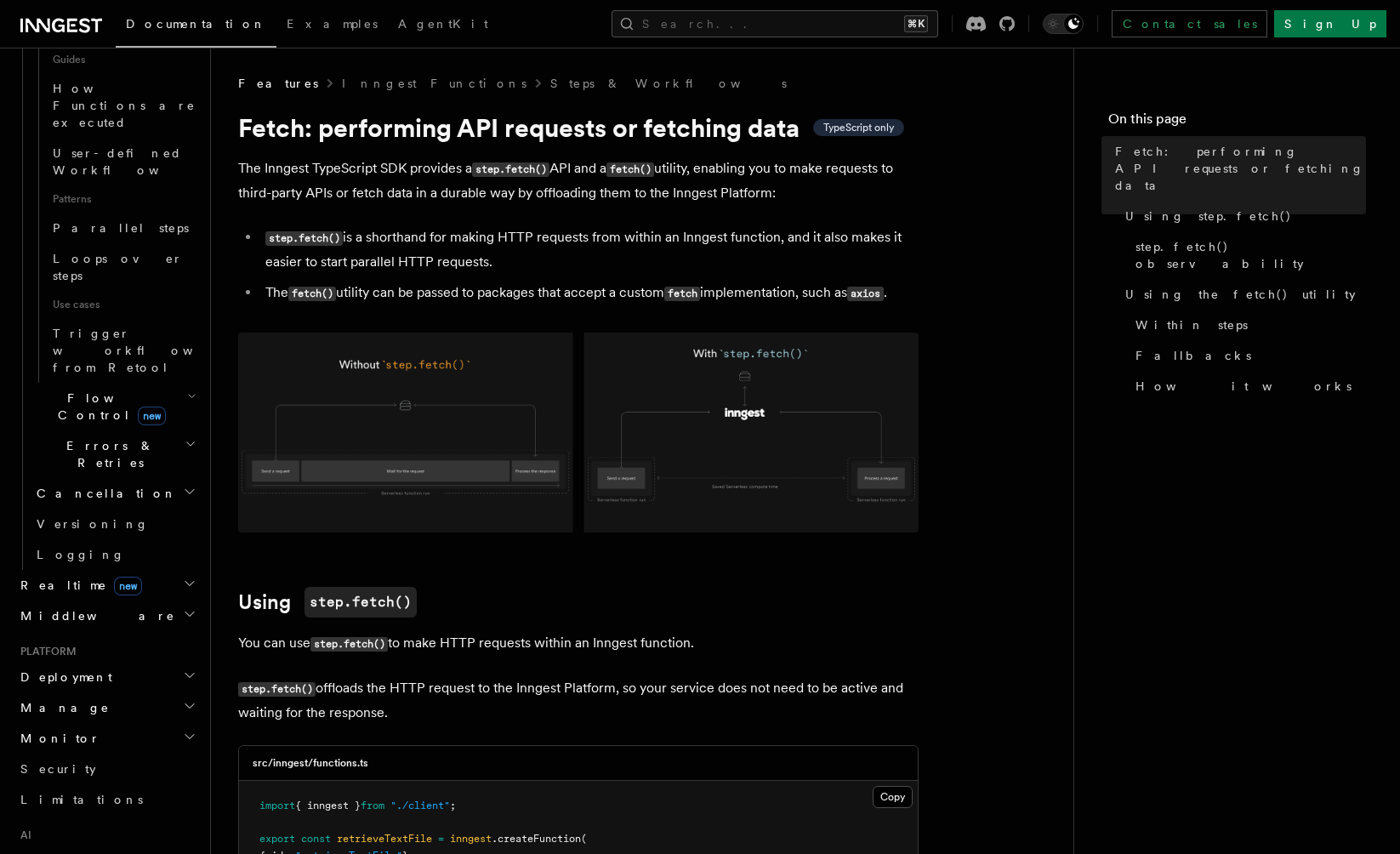
click at [112, 723] on h2 "Monitor" at bounding box center [106, 738] width 186 height 30
click at [135, 693] on h2 "Manage" at bounding box center [106, 708] width 186 height 30
click at [125, 723] on link "Environments" at bounding box center [114, 738] width 170 height 30
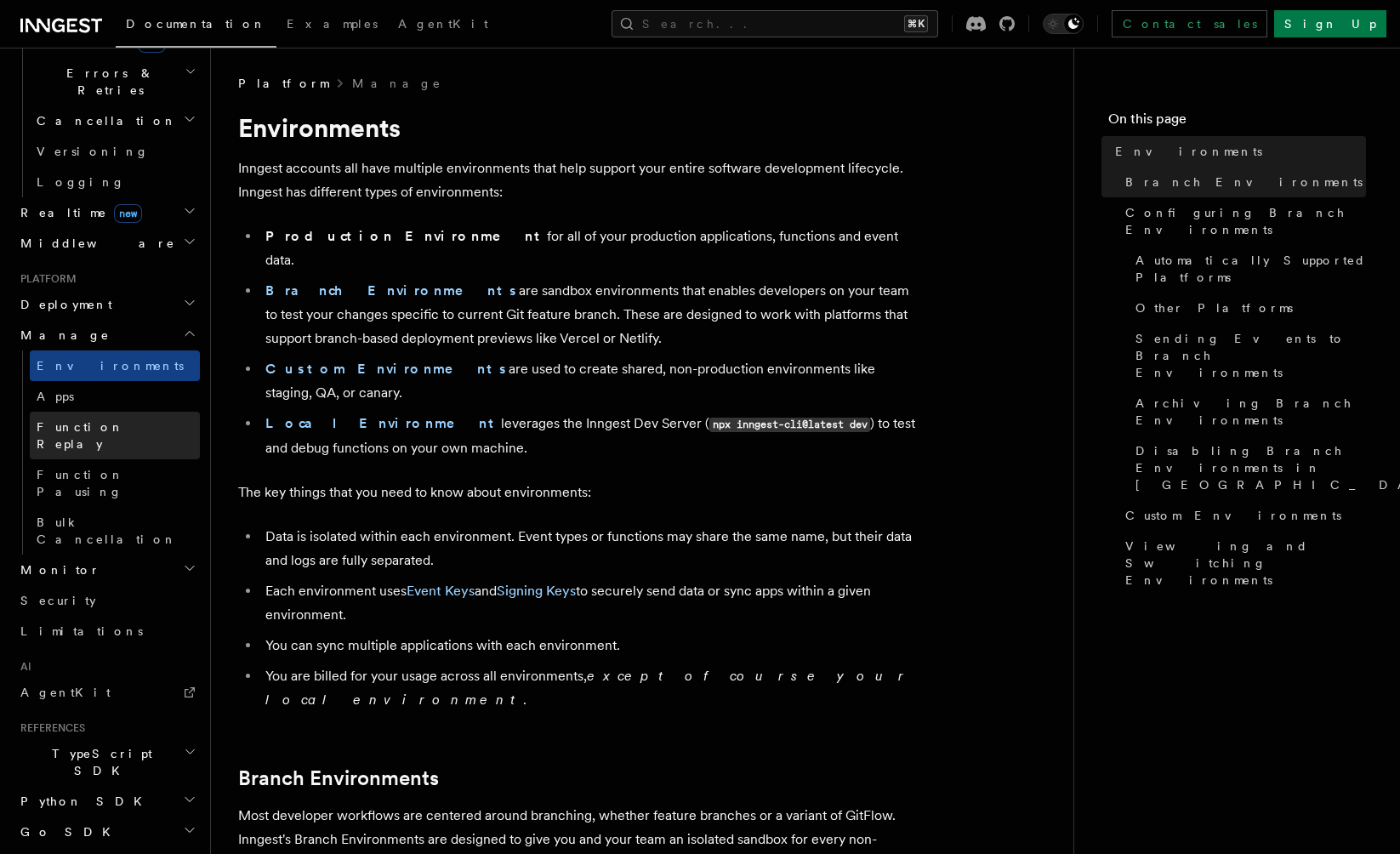
click at [113, 420] on span "Function Replay" at bounding box center [80, 435] width 87 height 30
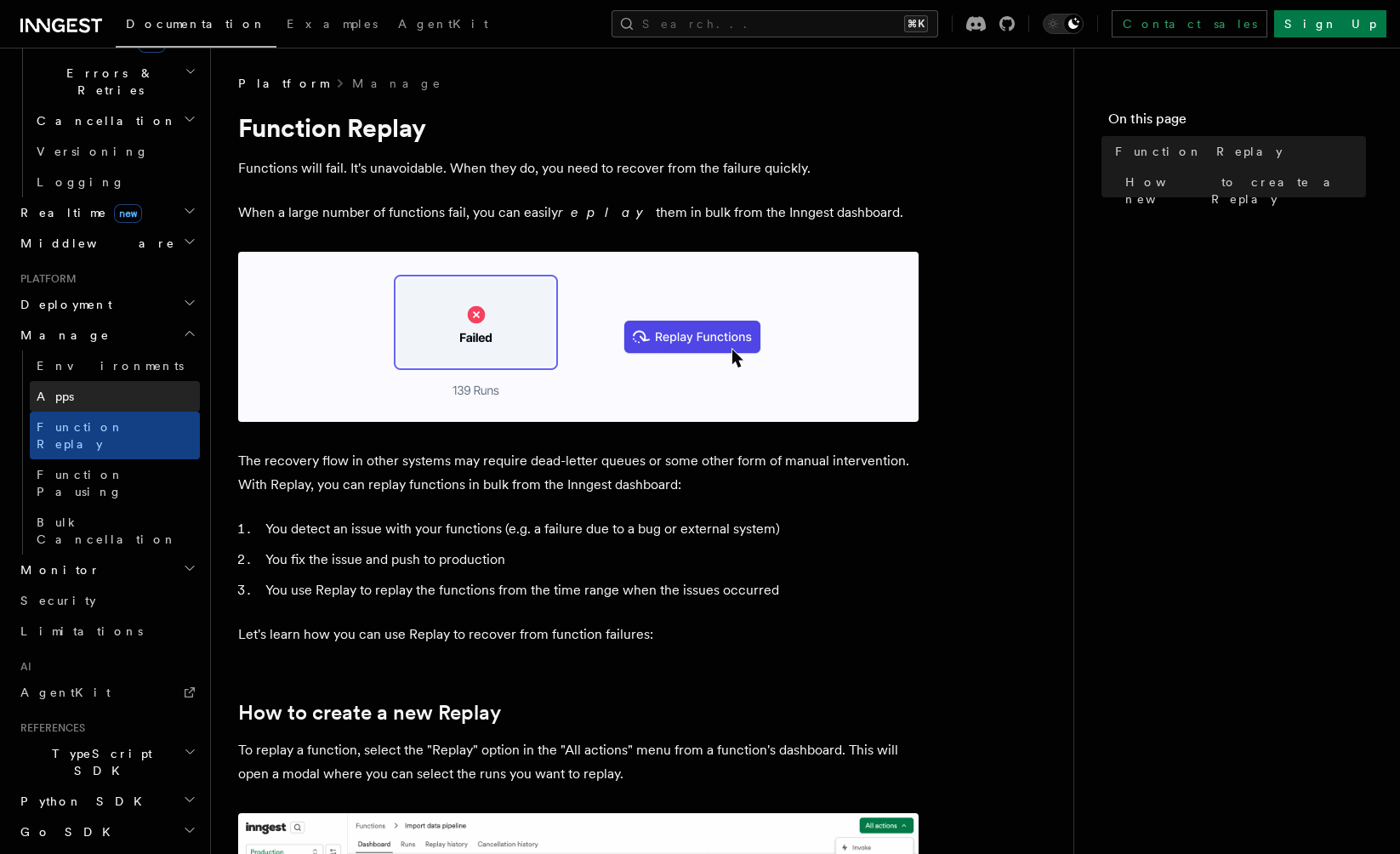
click at [131, 382] on link "Apps" at bounding box center [114, 397] width 170 height 30
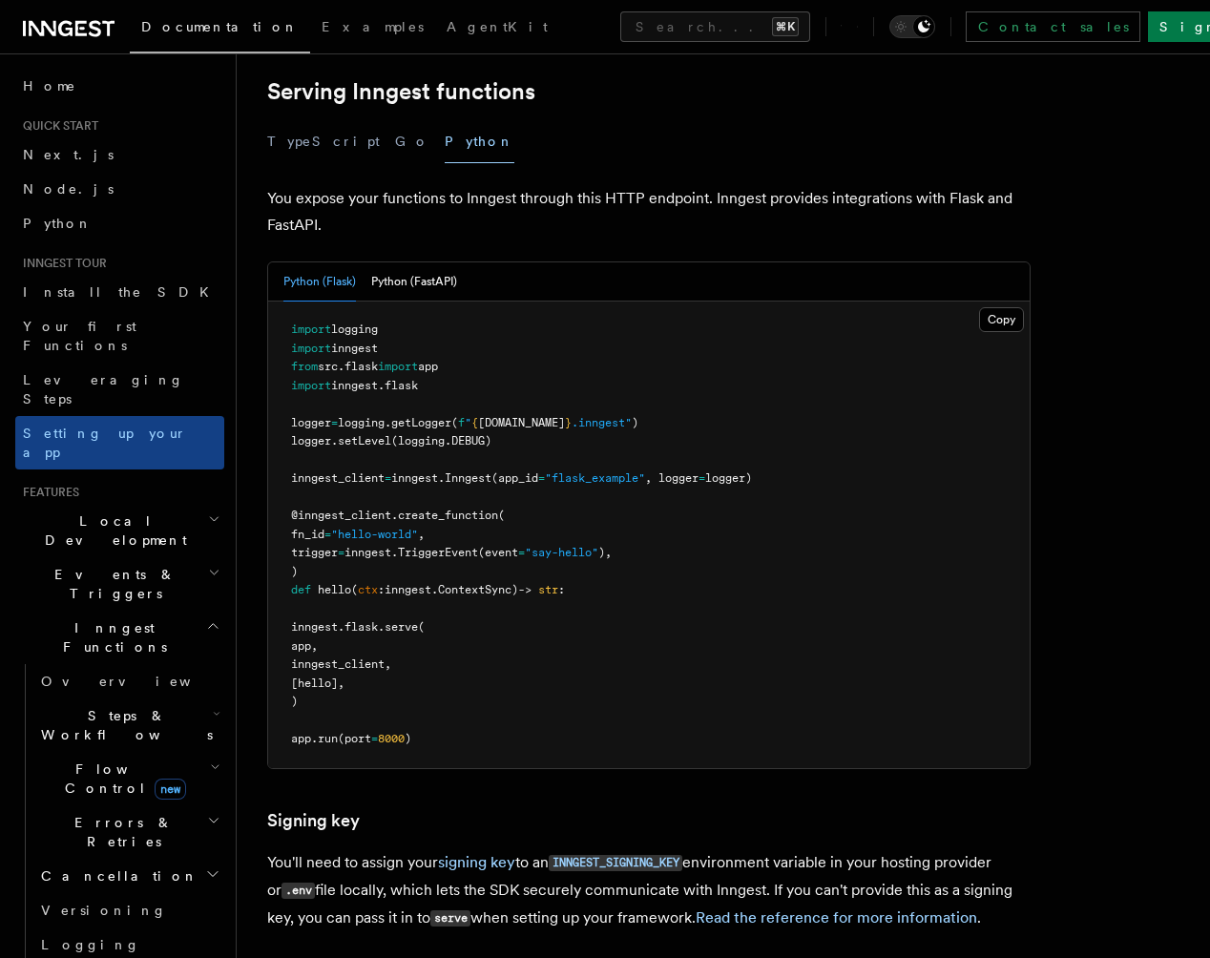
scroll to position [655, 0]
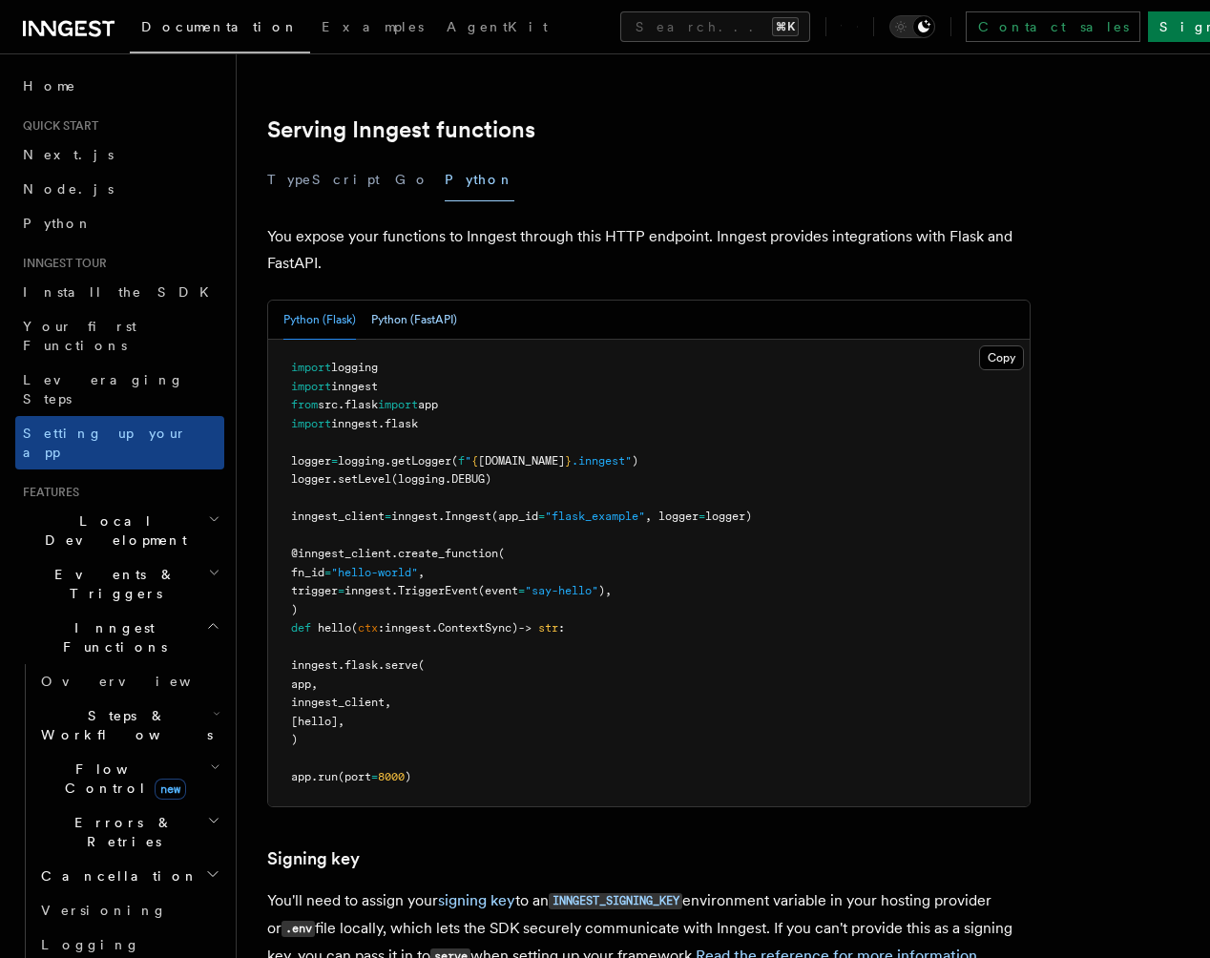
click at [395, 301] on button "Python (FastAPI)" at bounding box center [414, 320] width 86 height 39
